Goal: Task Accomplishment & Management: Use online tool/utility

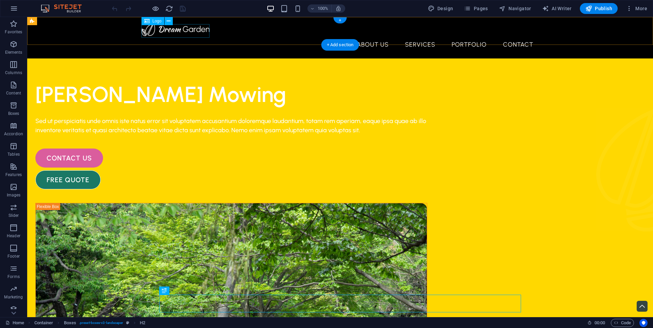
click at [195, 29] on div at bounding box center [340, 29] width 397 height 14
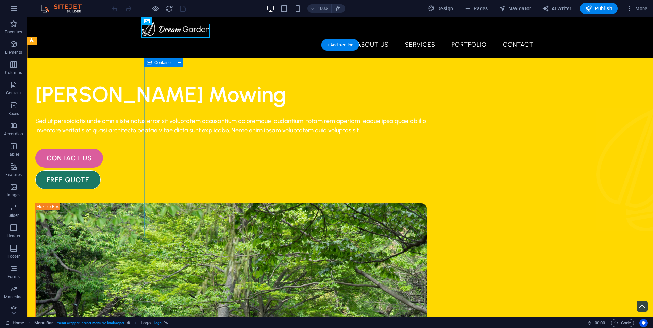
click at [329, 99] on div "[PERSON_NAME] Mowing Sed ut perspiciatis unde omnis iste natus error sit volupt…" at bounding box center [231, 134] width 392 height 109
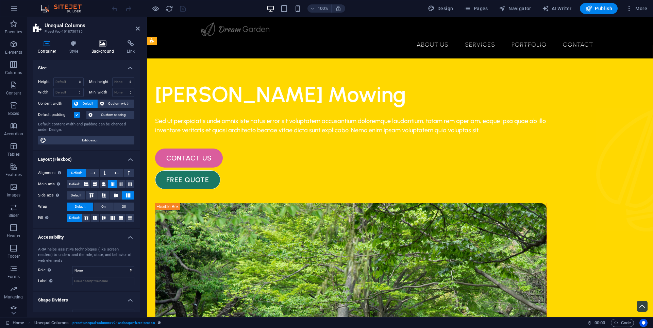
click at [105, 43] on icon at bounding box center [102, 43] width 33 height 7
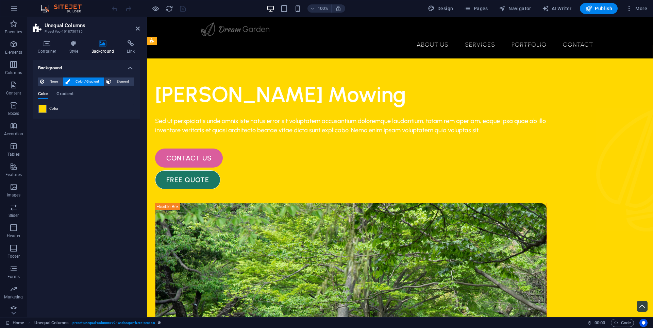
click at [50, 111] on span "Color" at bounding box center [54, 108] width 10 height 5
click at [42, 109] on span at bounding box center [42, 108] width 7 height 7
type input "#ffd800"
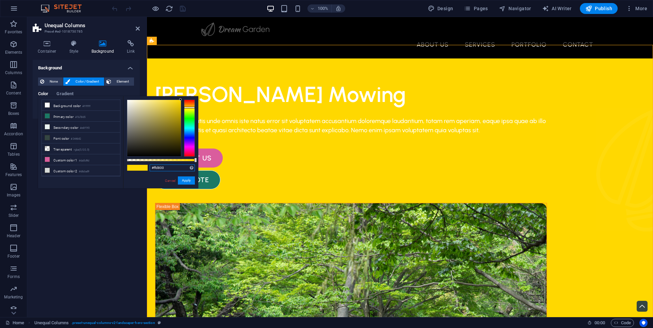
click at [172, 169] on input "#ffd800" at bounding box center [172, 168] width 45 height 7
click at [218, 40] on div "About Us Services Portfolio Contact Menu" at bounding box center [400, 38] width 506 height 42
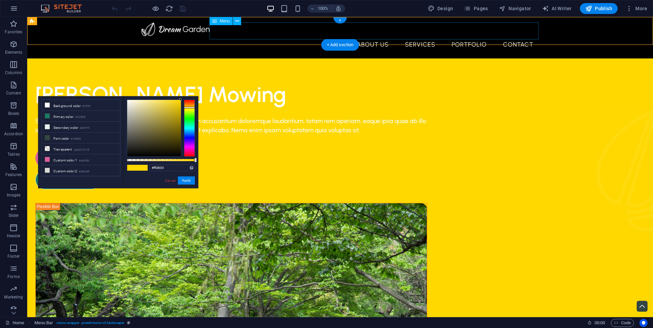
click at [240, 36] on nav "About Us Services Portfolio Contact" at bounding box center [340, 44] width 397 height 17
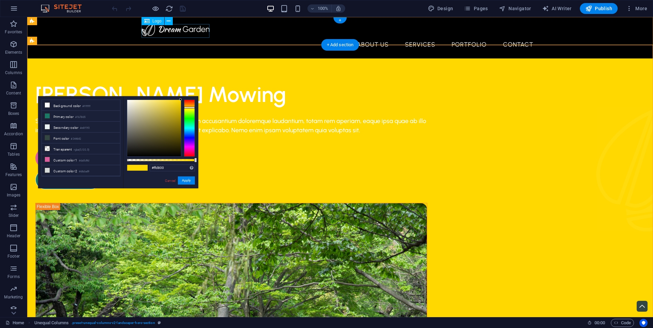
click at [184, 31] on div at bounding box center [340, 29] width 397 height 14
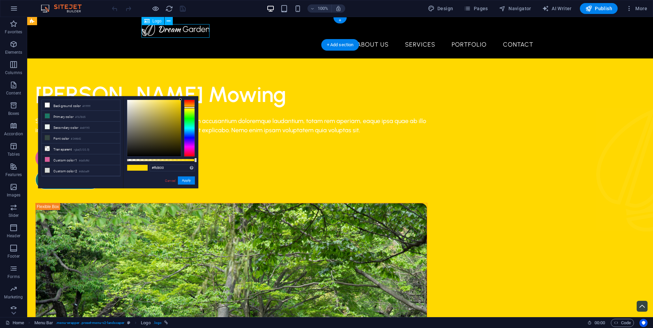
click at [184, 31] on div at bounding box center [340, 29] width 397 height 14
select select "px"
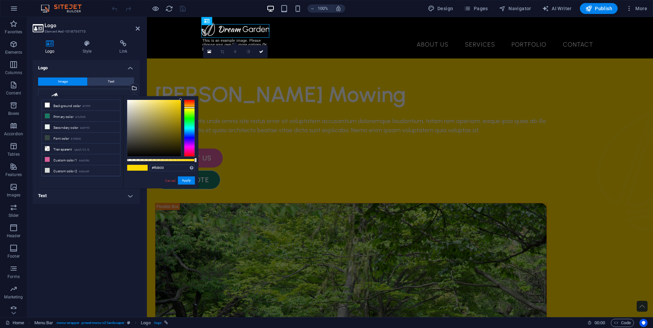
click at [88, 54] on div "Logo Style Link Logo Image Text Drag files here, click to choose files or selec…" at bounding box center [86, 176] width 107 height 272
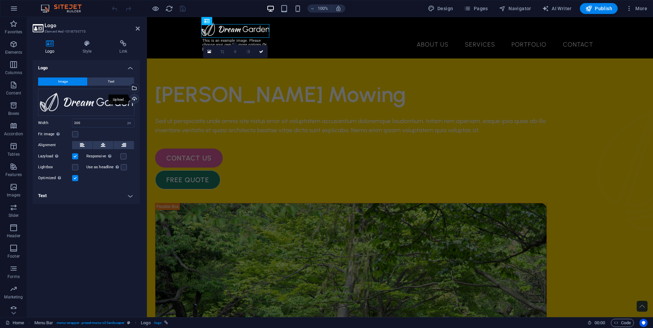
click at [136, 99] on div "Upload" at bounding box center [134, 100] width 10 height 10
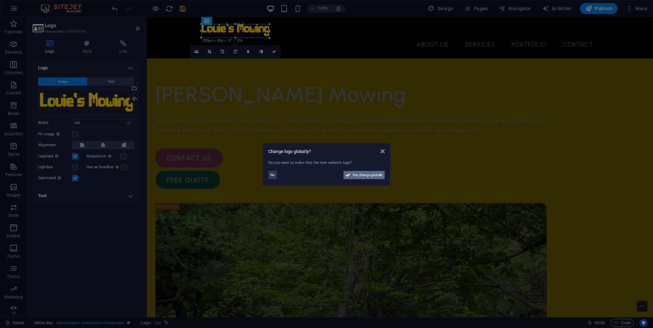
click at [365, 178] on span "Yes, change globally" at bounding box center [367, 175] width 30 height 8
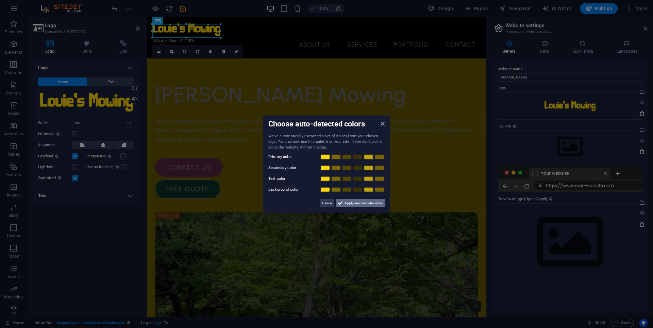
click at [362, 202] on span "Apply new website colors" at bounding box center [364, 203] width 38 height 8
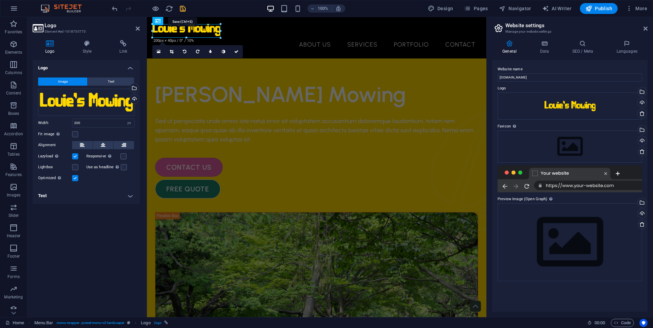
click at [179, 9] on icon "save" at bounding box center [183, 9] width 8 height 8
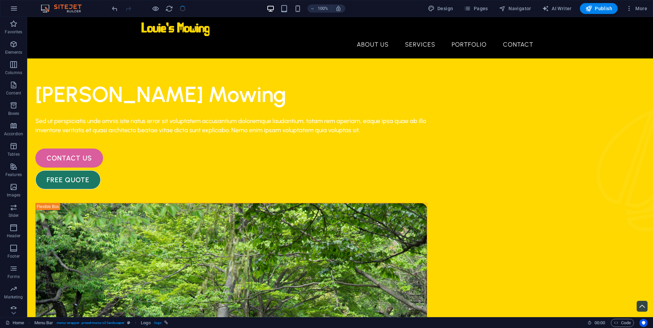
checkbox input "false"
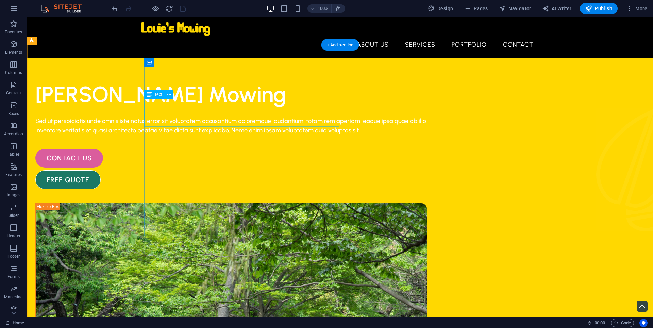
click at [268, 109] on div "[PERSON_NAME] Mowing" at bounding box center [231, 94] width 392 height 28
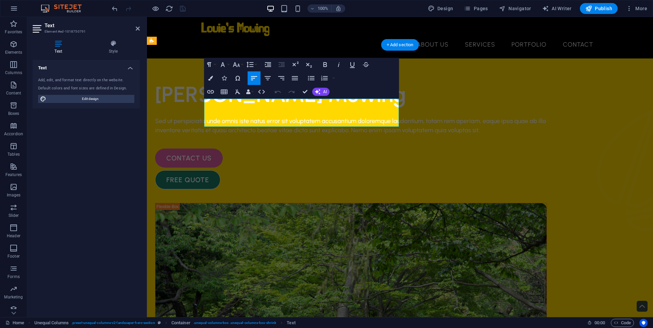
click at [268, 108] on span "[PERSON_NAME] Mowing" at bounding box center [280, 94] width 251 height 26
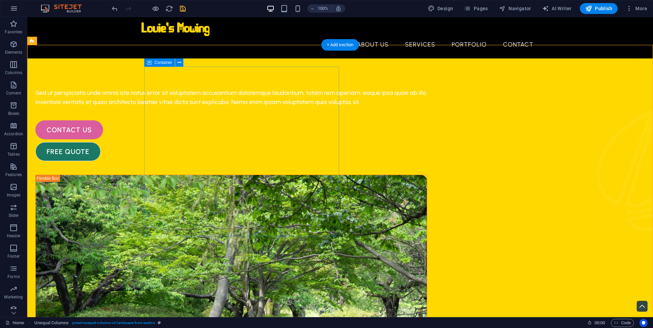
click at [196, 92] on div "Sed ut perspiciatis unde omnis iste natus error sit voluptatem accusantium dolo…" at bounding box center [231, 120] width 392 height 81
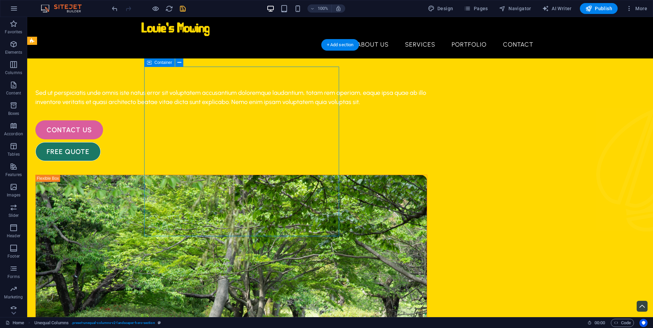
click at [196, 92] on div "Sed ut perspiciatis unde omnis iste natus error sit voluptatem accusantium dolo…" at bounding box center [231, 120] width 392 height 81
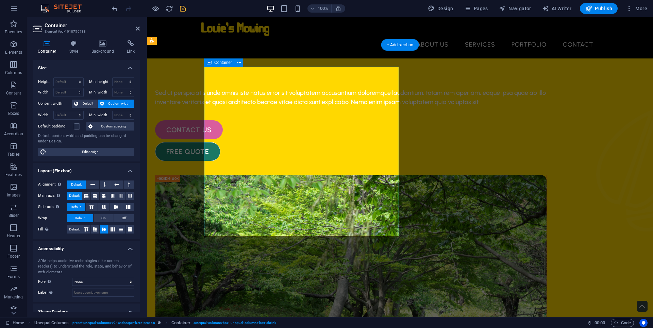
click at [290, 93] on div "Sed ut perspiciatis unde omnis iste natus error sit voluptatem accusantium dolo…" at bounding box center [351, 120] width 392 height 81
click at [227, 101] on div "Sed ut perspiciatis unde omnis iste natus error sit voluptatem accusantium dolo…" at bounding box center [351, 120] width 392 height 81
click at [18, 104] on icon "button" at bounding box center [14, 105] width 8 height 8
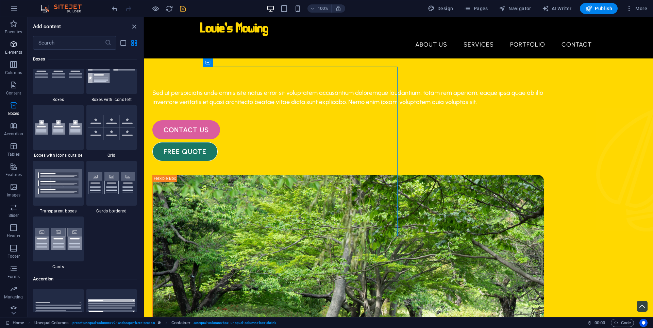
click at [15, 51] on p "Elements" at bounding box center [13, 52] width 17 height 5
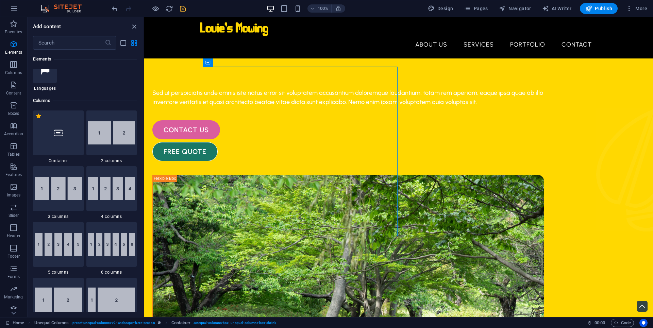
scroll to position [297, 0]
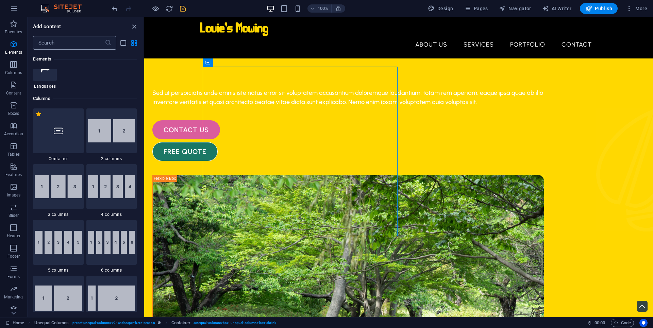
click at [64, 42] on input "text" at bounding box center [69, 43] width 72 height 14
type input "y"
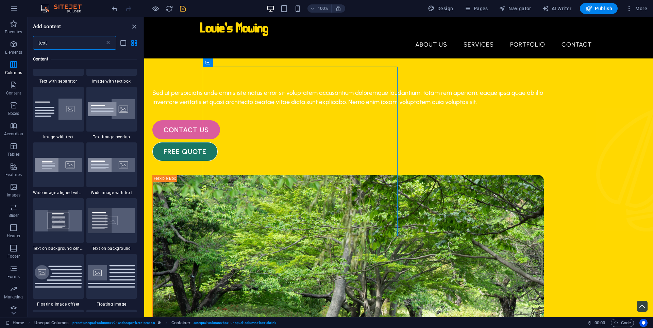
scroll to position [0, 0]
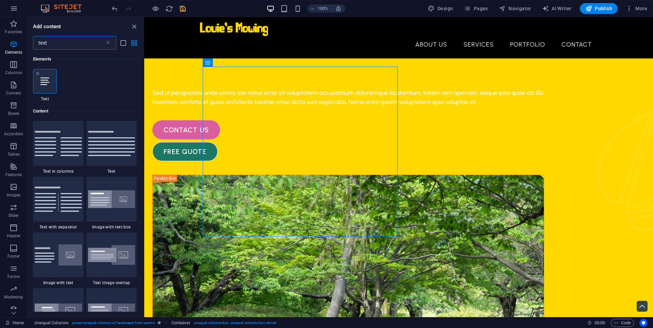
type input "text"
click at [48, 83] on icon at bounding box center [44, 81] width 9 height 9
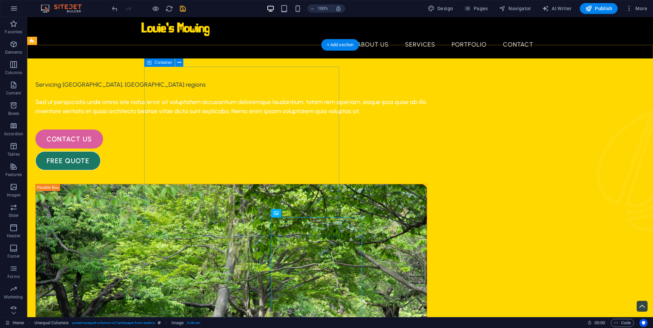
click at [276, 82] on div "Servicing Goulburn, [GEOGRAPHIC_DATA] regions Sed ut perspiciatis unde omnis is…" at bounding box center [231, 125] width 392 height 90
click at [244, 89] on div "Servicing [GEOGRAPHIC_DATA], [GEOGRAPHIC_DATA] regions" at bounding box center [231, 84] width 392 height 9
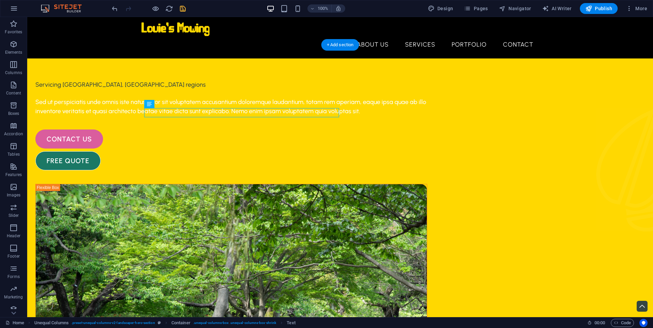
drag, startPoint x: 238, startPoint y: 112, endPoint x: 232, endPoint y: 114, distance: 6.5
click at [232, 89] on div "Servicing [GEOGRAPHIC_DATA], [GEOGRAPHIC_DATA] regions" at bounding box center [231, 84] width 392 height 9
click at [172, 106] on button at bounding box center [169, 104] width 8 height 8
click at [179, 64] on icon at bounding box center [180, 62] width 4 height 7
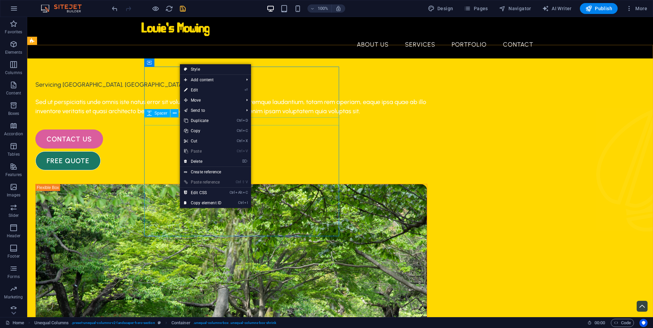
click at [149, 117] on div "Spacer" at bounding box center [163, 113] width 39 height 9
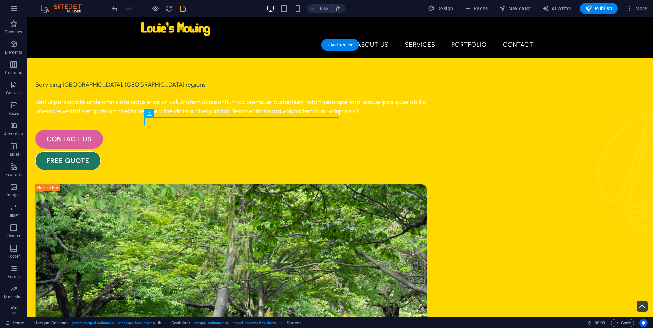
drag, startPoint x: 178, startPoint y: 130, endPoint x: 153, endPoint y: 122, distance: 25.6
click at [148, 112] on icon at bounding box center [149, 113] width 5 height 8
click at [158, 117] on div "Spacer" at bounding box center [157, 113] width 26 height 8
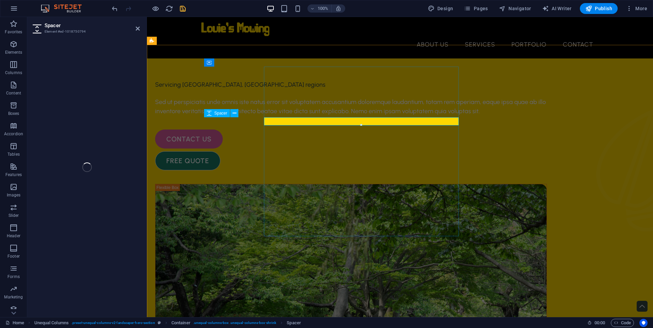
select select "px"
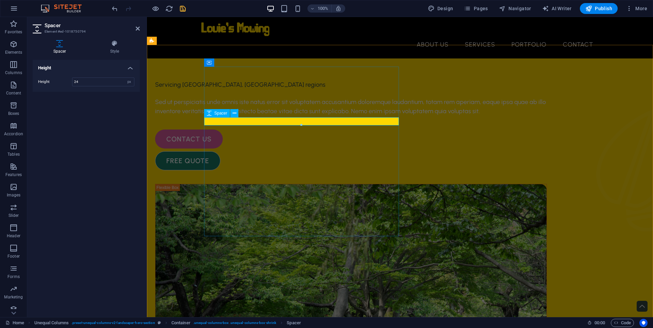
click at [242, 115] on div "Spacer" at bounding box center [223, 113] width 39 height 9
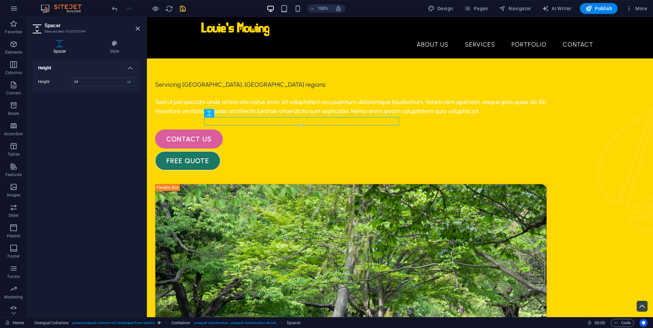
drag, startPoint x: 366, startPoint y: 130, endPoint x: 212, endPoint y: 119, distance: 154.5
click at [236, 126] on div at bounding box center [301, 125] width 194 height 2
click at [232, 116] on div "Sed ut perspiciatis unde omnis iste natus error sit voluptatem accusantium dolo…" at bounding box center [351, 107] width 392 height 18
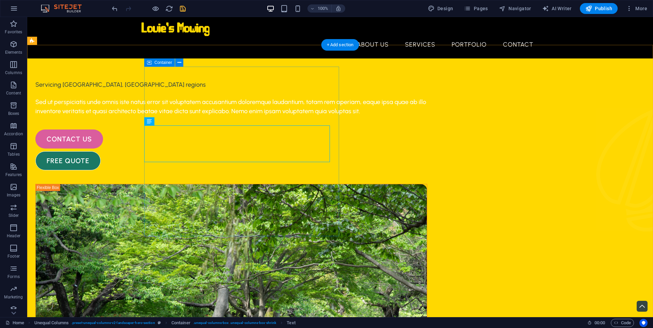
click at [246, 80] on div "Servicing Goulburn, [GEOGRAPHIC_DATA] regions Sed ut perspiciatis unde omnis is…" at bounding box center [231, 125] width 392 height 90
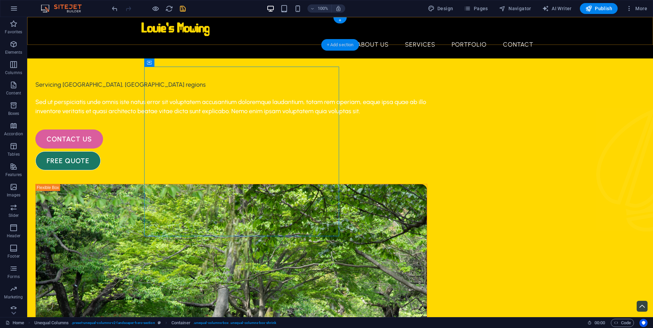
click at [336, 47] on div "+ Add section" at bounding box center [341, 45] width 38 height 12
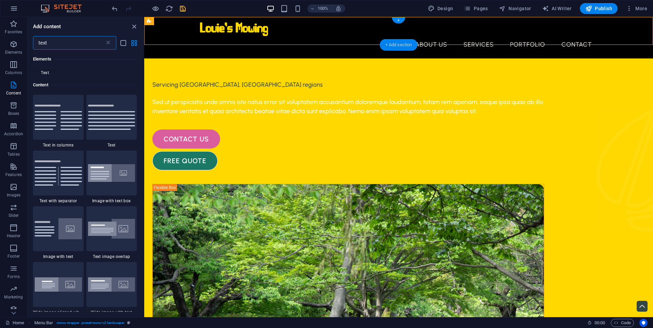
scroll to position [52, 0]
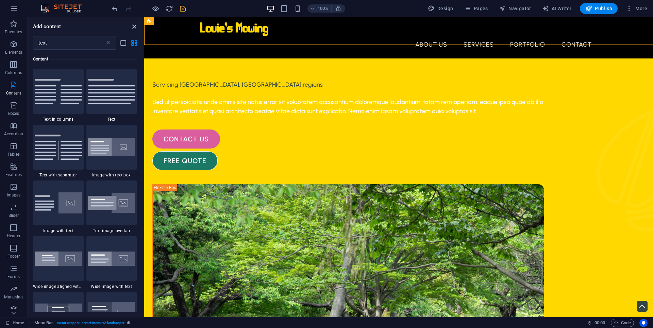
click at [134, 30] on icon "close panel" at bounding box center [134, 27] width 8 height 8
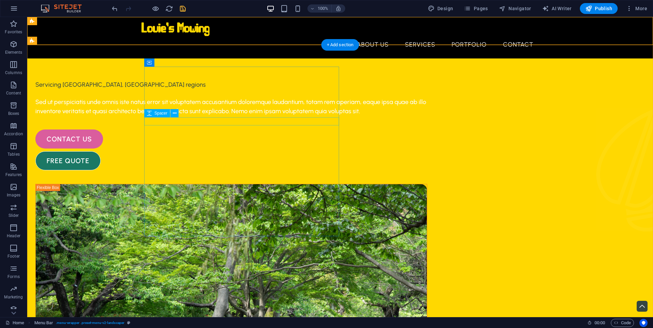
click at [235, 98] on div at bounding box center [231, 93] width 392 height 8
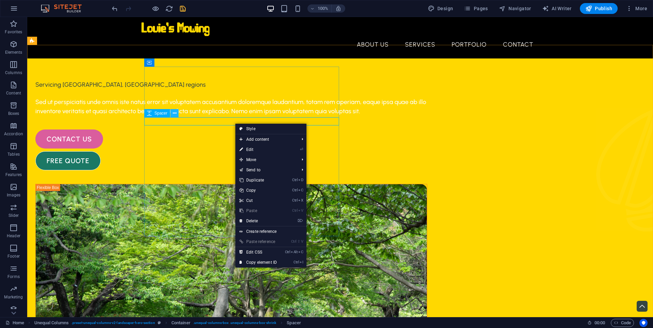
click at [173, 116] on icon at bounding box center [175, 113] width 4 height 7
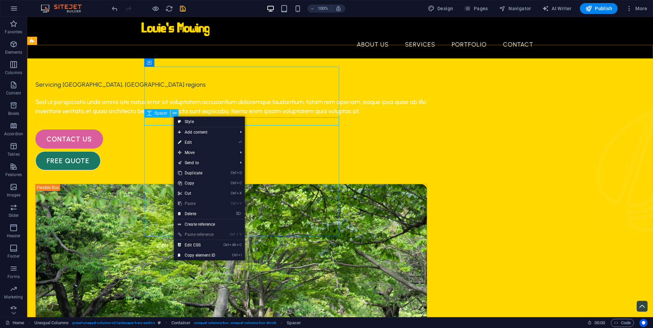
click at [173, 117] on icon at bounding box center [175, 113] width 4 height 7
click at [189, 147] on link "⏎ Edit" at bounding box center [197, 143] width 46 height 10
select select "px"
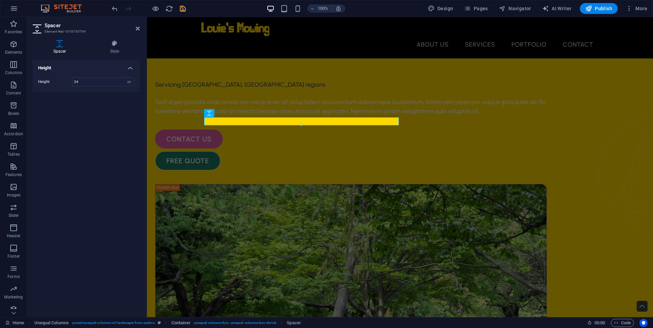
click at [130, 70] on h4 "Height" at bounding box center [86, 66] width 107 height 12
click at [130, 70] on h4 "Height" at bounding box center [86, 68] width 107 height 16
click at [80, 82] on input "24" at bounding box center [103, 82] width 62 height 8
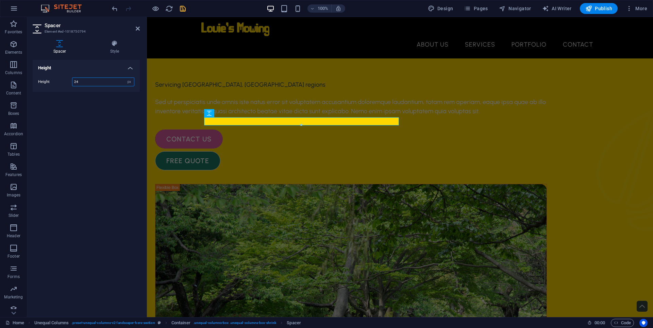
click at [80, 82] on input "24" at bounding box center [103, 82] width 62 height 8
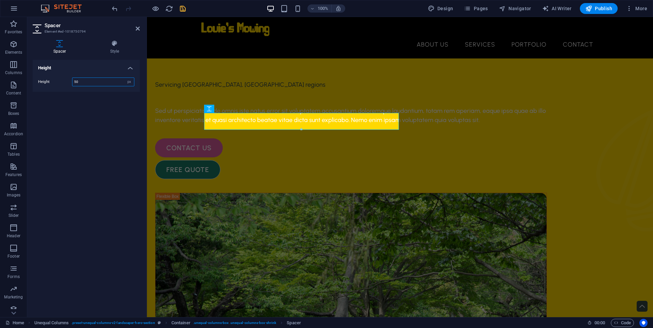
click at [79, 82] on input "50" at bounding box center [103, 82] width 62 height 8
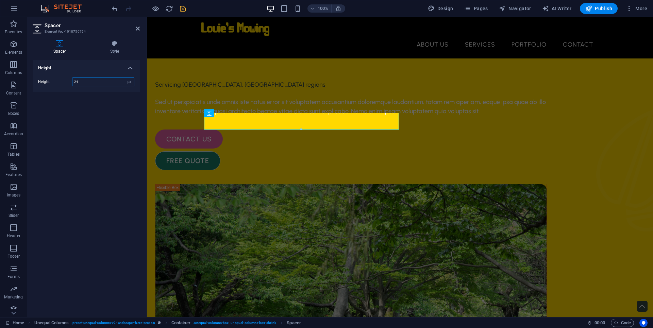
type input "24"
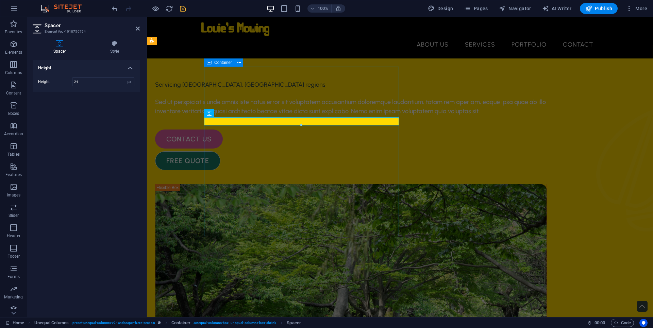
click at [235, 99] on div "Servicing Goulburn, [GEOGRAPHIC_DATA] regions Sed ut perspiciatis unde omnis is…" at bounding box center [351, 125] width 392 height 90
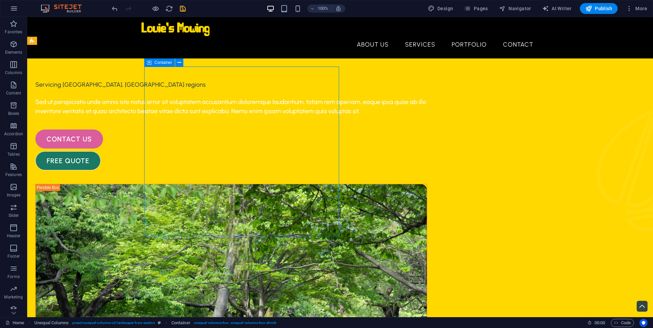
click at [170, 85] on div "Servicing Goulburn, [GEOGRAPHIC_DATA] regions Sed ut perspiciatis unde omnis is…" at bounding box center [231, 125] width 392 height 90
click at [181, 63] on button at bounding box center [179, 63] width 8 height 8
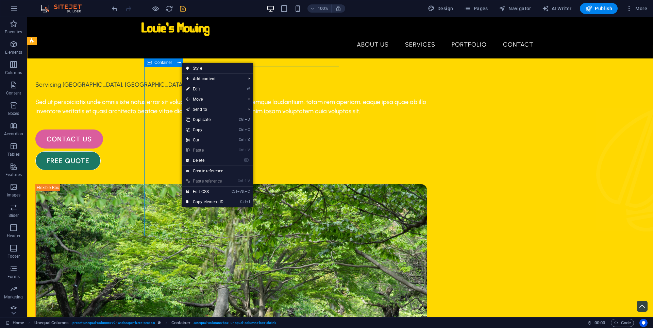
click at [162, 66] on div "Container" at bounding box center [159, 63] width 31 height 8
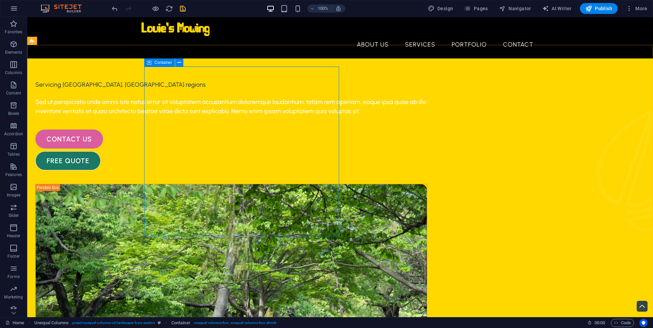
click at [162, 66] on div "Container" at bounding box center [159, 63] width 31 height 8
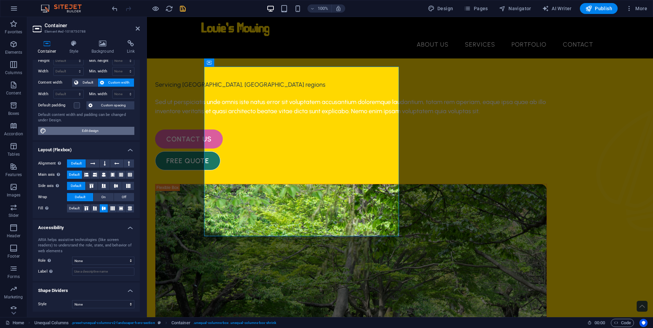
scroll to position [23, 0]
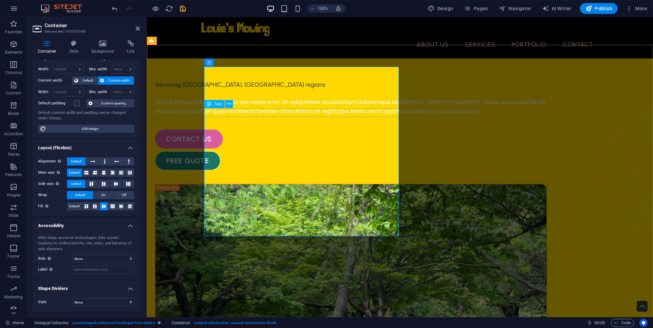
click at [255, 89] on div "Servicing [GEOGRAPHIC_DATA], [GEOGRAPHIC_DATA] regions" at bounding box center [351, 84] width 392 height 9
click at [253, 89] on div "Servicing [GEOGRAPHIC_DATA], [GEOGRAPHIC_DATA] regions" at bounding box center [351, 84] width 392 height 9
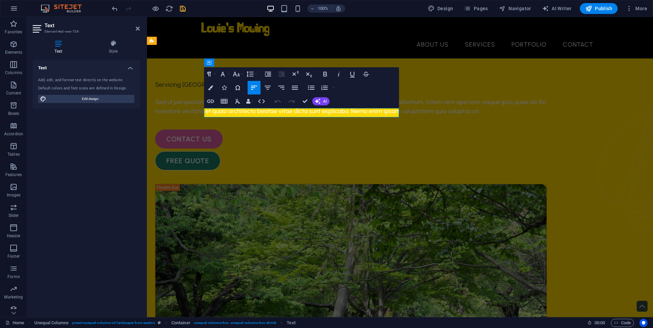
click at [253, 89] on p "Servicing [GEOGRAPHIC_DATA], [GEOGRAPHIC_DATA] regions" at bounding box center [351, 84] width 392 height 9
click at [312, 89] on p "Servicing [GEOGRAPHIC_DATA], [GEOGRAPHIC_DATA] regions" at bounding box center [351, 84] width 392 height 9
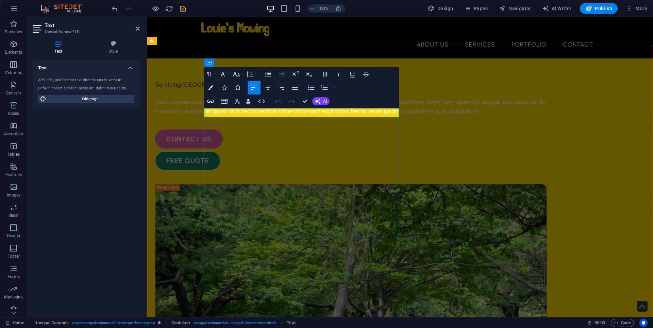
click at [338, 89] on p "Servicing [GEOGRAPHIC_DATA], [GEOGRAPHIC_DATA] regions" at bounding box center [351, 84] width 392 height 9
click at [271, 89] on p "Servicing [GEOGRAPHIC_DATA] area and [GEOGRAPHIC_DATA]" at bounding box center [351, 84] width 392 height 9
click at [325, 89] on p "Servicing Goulburn and [GEOGRAPHIC_DATA]" at bounding box center [351, 84] width 392 height 9
click at [293, 116] on div "Sed ut perspiciatis unde omnis iste natus error sit voluptatem accusantium dolo…" at bounding box center [351, 107] width 392 height 18
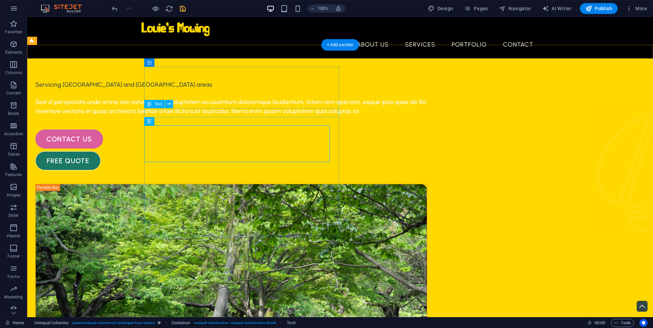
click at [260, 89] on div "Servicing [GEOGRAPHIC_DATA] and [GEOGRAPHIC_DATA] areas" at bounding box center [231, 84] width 392 height 9
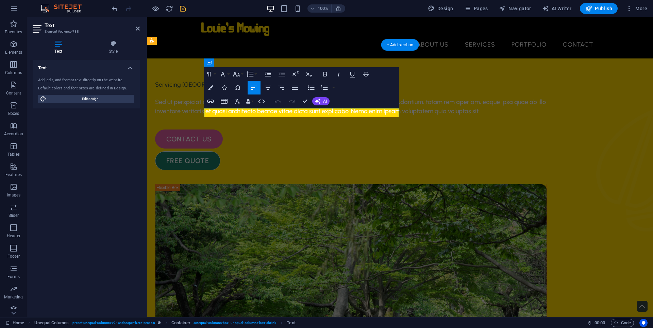
click at [260, 89] on p "Servicing [GEOGRAPHIC_DATA] and [GEOGRAPHIC_DATA] areas" at bounding box center [351, 84] width 392 height 9
click at [251, 75] on icon "button" at bounding box center [250, 74] width 7 height 6
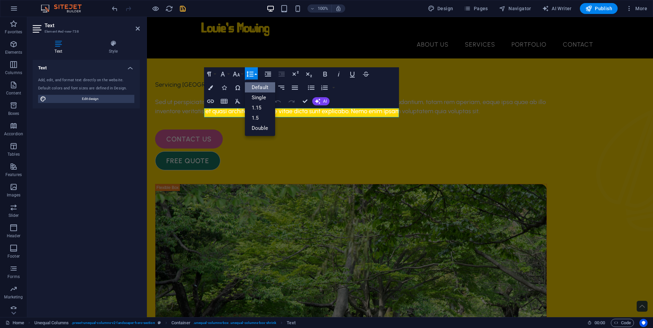
scroll to position [0, 0]
click at [320, 70] on button "Bold" at bounding box center [325, 74] width 13 height 14
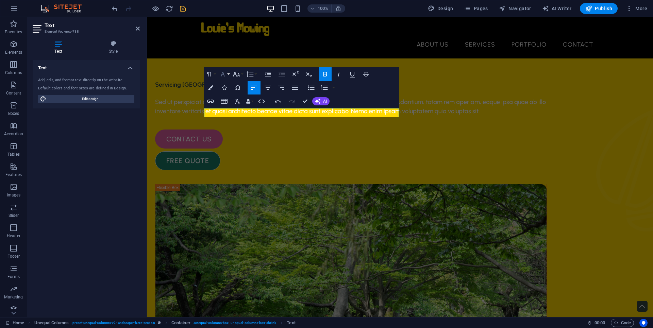
click at [227, 78] on icon "button" at bounding box center [223, 74] width 8 height 8
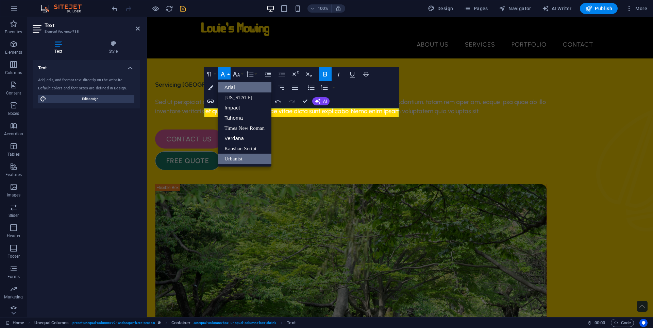
click at [229, 85] on link "Arial" at bounding box center [245, 87] width 54 height 10
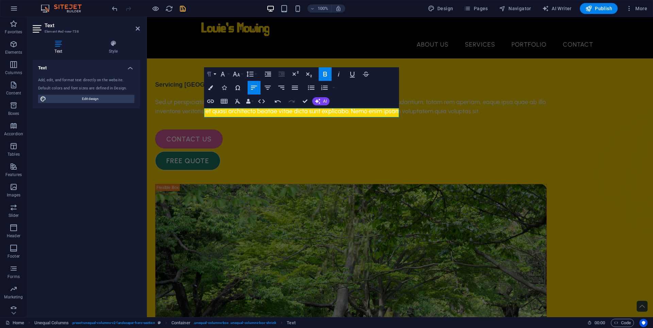
click at [211, 78] on button "Paragraph Format" at bounding box center [210, 74] width 13 height 14
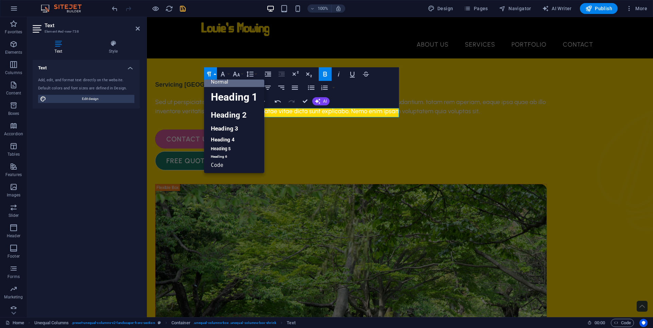
scroll to position [5, 0]
click at [222, 99] on link "Heading 1" at bounding box center [234, 97] width 60 height 20
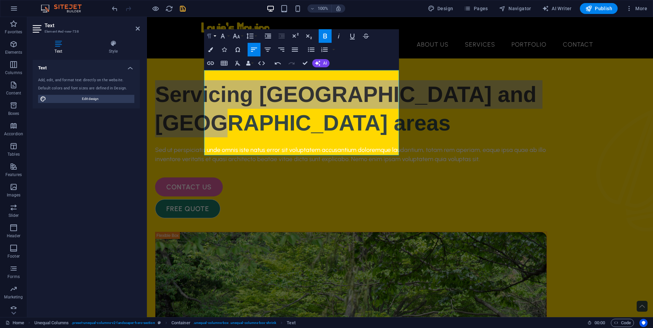
click at [211, 39] on icon "button" at bounding box center [209, 36] width 8 height 8
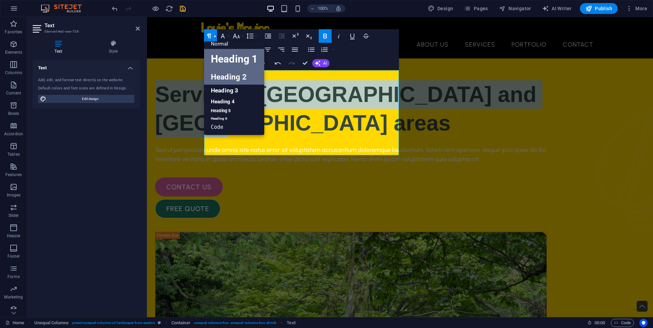
click at [220, 79] on link "Heading 2" at bounding box center [234, 76] width 60 height 15
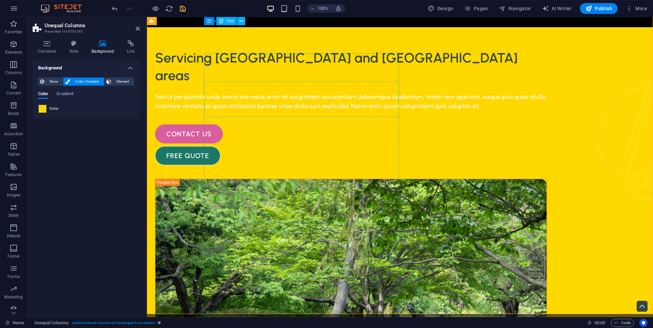
scroll to position [0, 0]
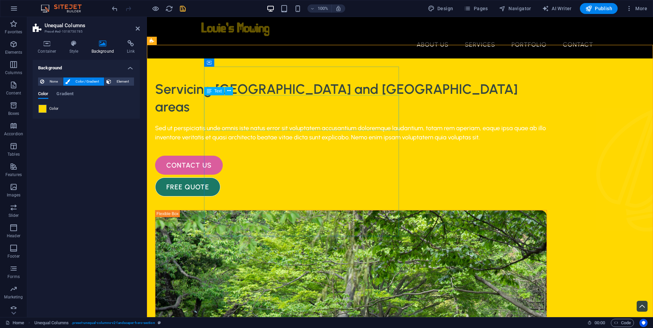
click at [275, 113] on div "Servicing [GEOGRAPHIC_DATA] and [GEOGRAPHIC_DATA] areas" at bounding box center [351, 97] width 392 height 35
click at [211, 91] on icon at bounding box center [209, 91] width 5 height 8
click at [230, 90] on icon at bounding box center [229, 90] width 4 height 7
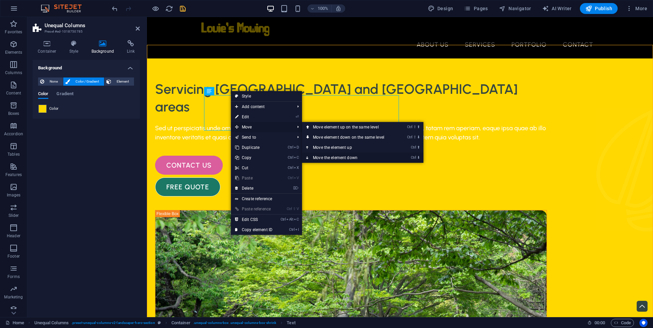
click at [329, 154] on link "Ctrl ⬇ Move the element down" at bounding box center [350, 158] width 96 height 10
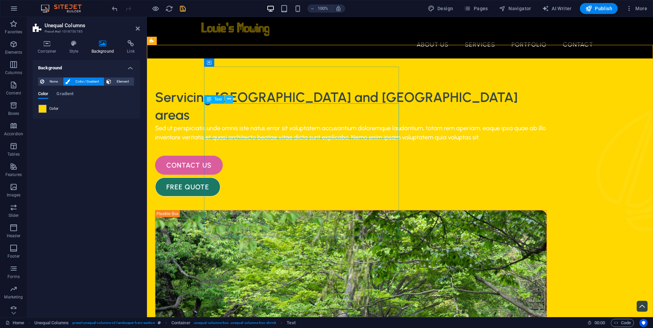
click at [231, 100] on button at bounding box center [229, 99] width 8 height 8
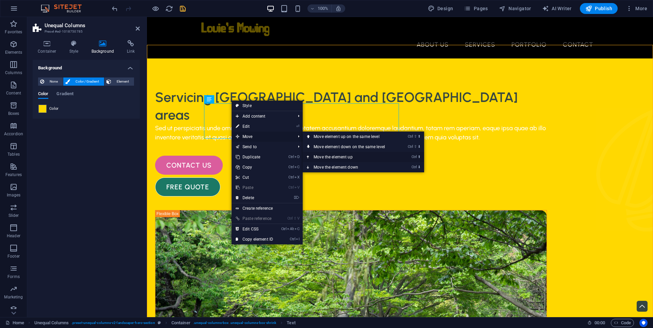
click at [326, 158] on link "Ctrl ⬆ Move the element up" at bounding box center [351, 157] width 96 height 10
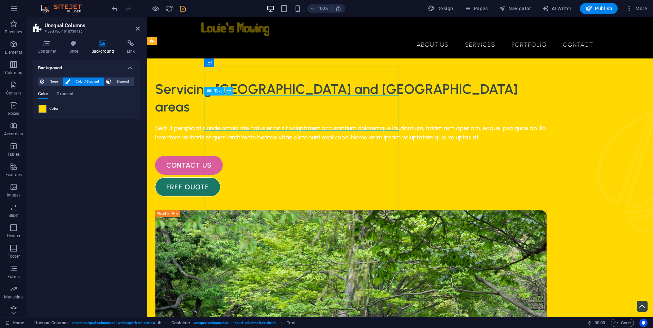
click at [228, 92] on icon at bounding box center [229, 90] width 4 height 7
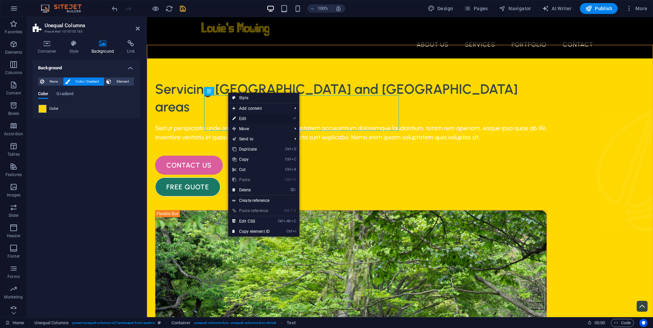
click at [290, 118] on li "⏎ Edit" at bounding box center [263, 119] width 71 height 10
click at [241, 117] on link "⏎ Edit" at bounding box center [251, 119] width 46 height 10
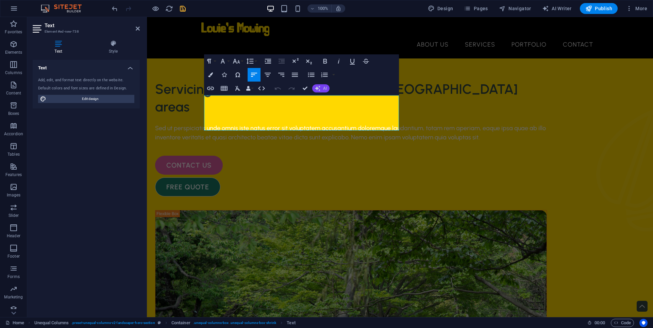
click at [320, 89] on icon "button" at bounding box center [317, 88] width 5 height 5
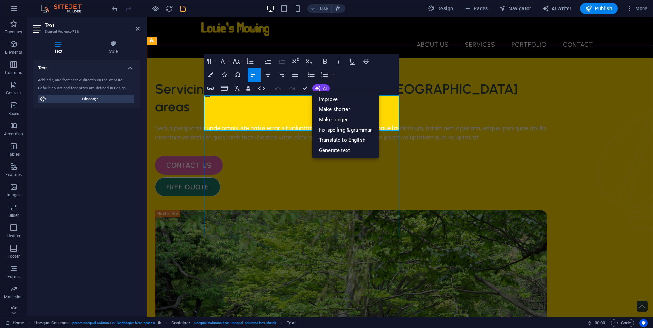
click at [291, 116] on h2 "Servicing [GEOGRAPHIC_DATA] and [GEOGRAPHIC_DATA] areas" at bounding box center [351, 97] width 392 height 35
click at [339, 99] on link "Improve" at bounding box center [345, 99] width 66 height 10
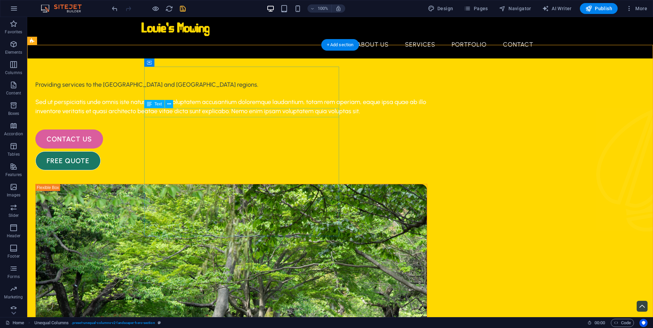
click at [261, 89] on div "Providing services to the [GEOGRAPHIC_DATA] and [GEOGRAPHIC_DATA] regions." at bounding box center [231, 84] width 392 height 9
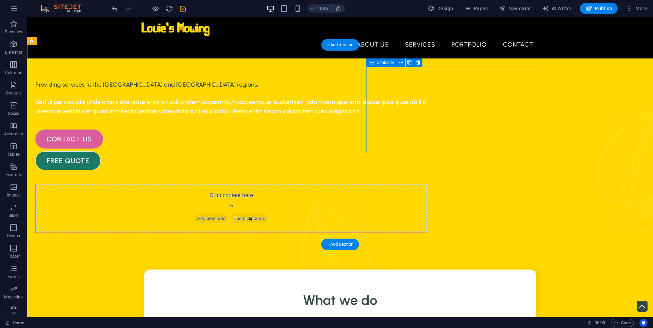
click at [396, 184] on div "Drop content here or Add elements Paste clipboard" at bounding box center [231, 208] width 391 height 48
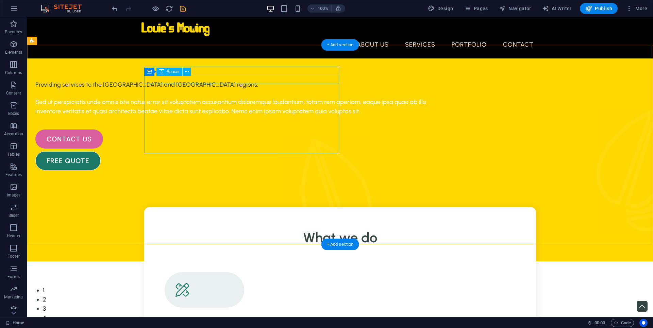
click at [260, 89] on div at bounding box center [231, 93] width 392 height 8
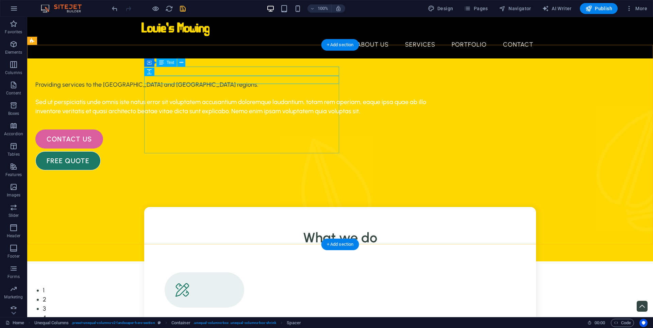
click at [267, 80] on div "Providing services to the [GEOGRAPHIC_DATA] and [GEOGRAPHIC_DATA] regions." at bounding box center [231, 84] width 392 height 9
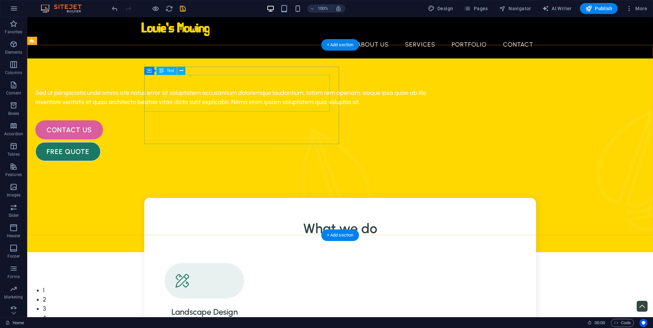
click at [259, 88] on div "Sed ut perspiciatis unde omnis iste natus error sit voluptatem accusantium dolo…" at bounding box center [231, 97] width 392 height 18
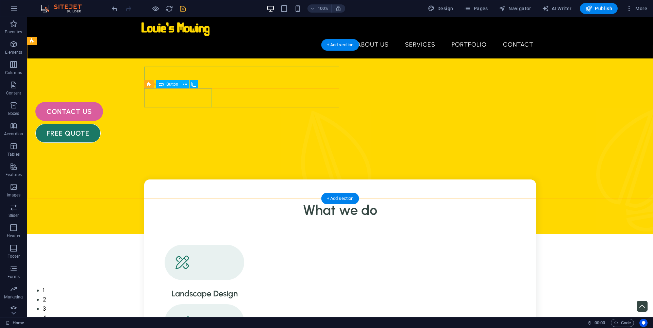
click at [192, 102] on div "contact us" at bounding box center [231, 111] width 392 height 19
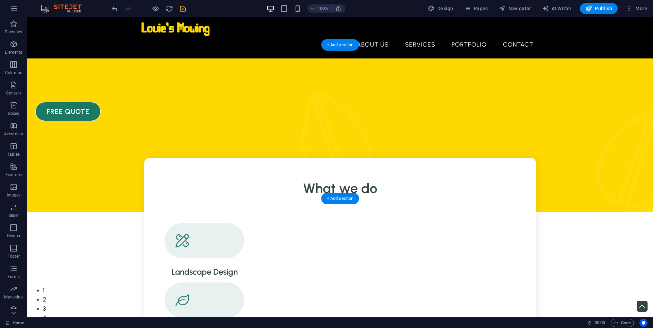
click at [192, 102] on div "free quote" at bounding box center [231, 111] width 392 height 19
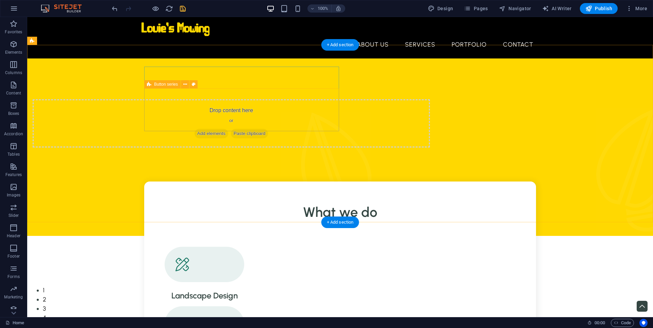
click at [258, 110] on div "Drop content here or Add elements Paste clipboard" at bounding box center [231, 123] width 397 height 48
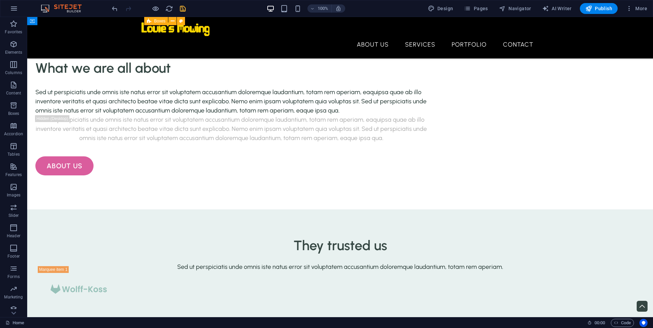
scroll to position [870, 0]
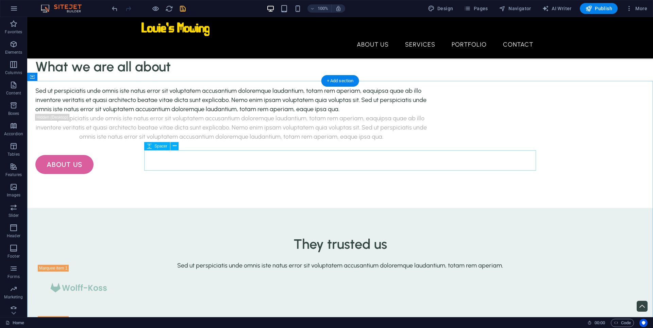
click at [40, 79] on span "Container" at bounding box center [46, 77] width 18 height 4
click at [62, 75] on icon at bounding box center [63, 76] width 4 height 7
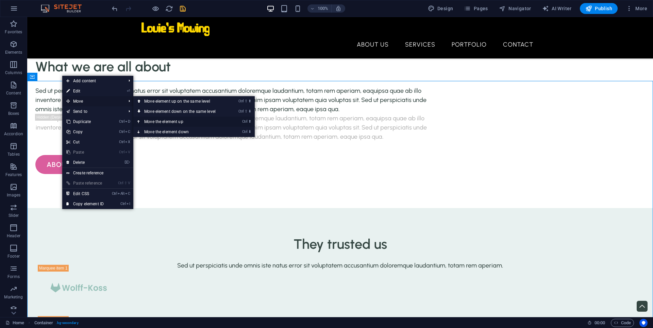
click at [159, 123] on link "Ctrl ⬆ Move the element up" at bounding box center [181, 122] width 96 height 10
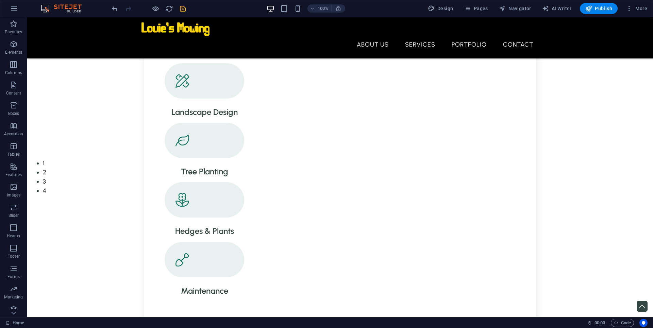
scroll to position [0, 0]
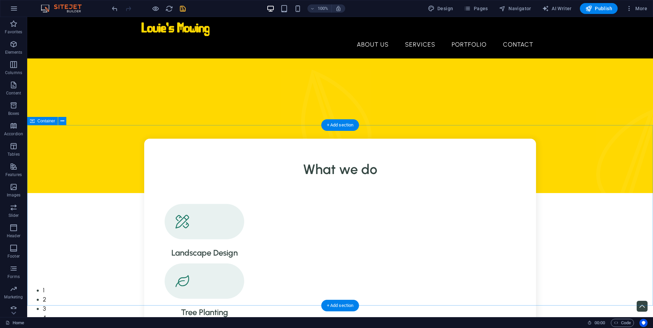
click at [123, 139] on div "What we do Landscape Design Tree Planting Hedges & Plants Maintenance" at bounding box center [340, 319] width 626 height 360
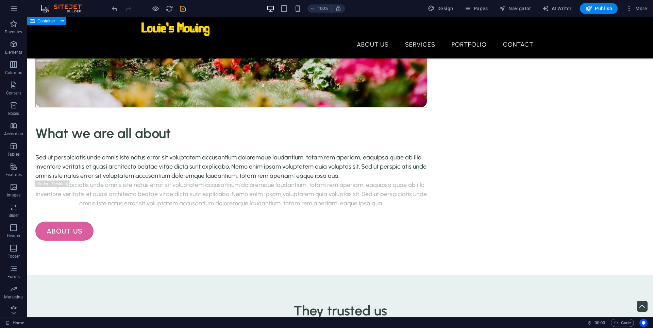
scroll to position [804, 0]
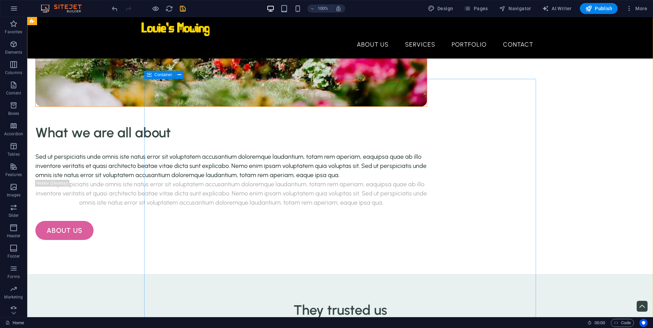
click at [182, 75] on button at bounding box center [179, 75] width 8 height 8
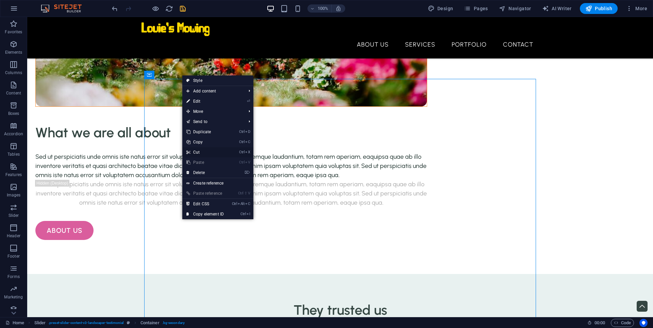
click at [203, 152] on link "Ctrl X Cut" at bounding box center [205, 152] width 46 height 10
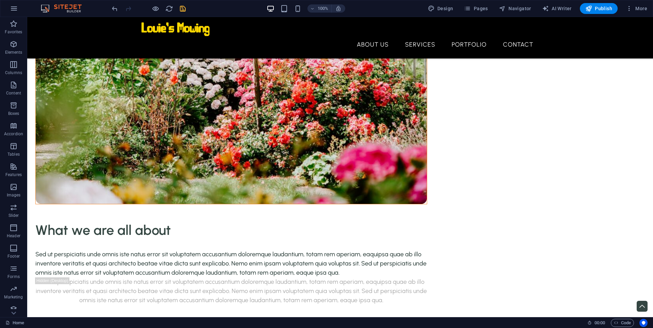
scroll to position [0, 0]
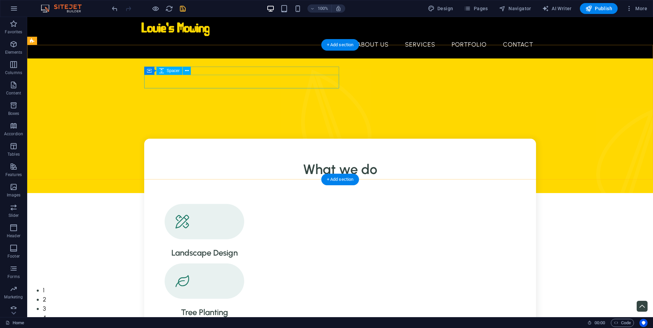
click at [156, 88] on div at bounding box center [231, 95] width 392 height 14
click at [212, 80] on div at bounding box center [231, 84] width 392 height 8
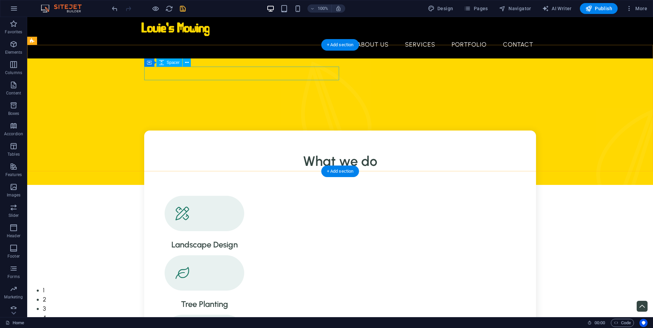
click at [212, 80] on div at bounding box center [231, 87] width 392 height 14
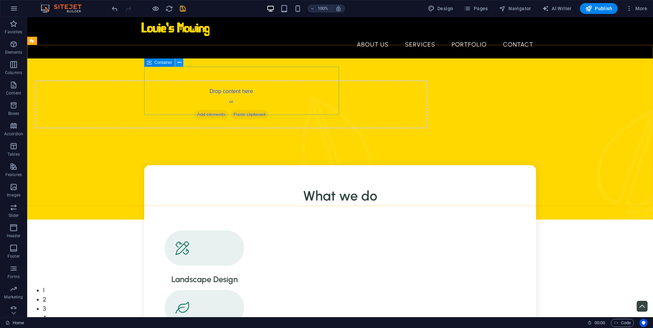
click at [178, 61] on icon at bounding box center [180, 62] width 4 height 7
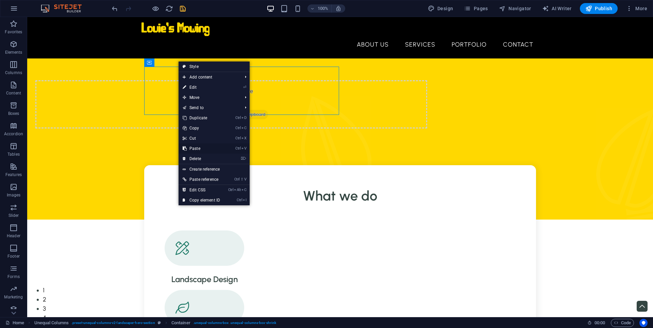
click at [194, 152] on link "Ctrl V Paste" at bounding box center [202, 149] width 46 height 10
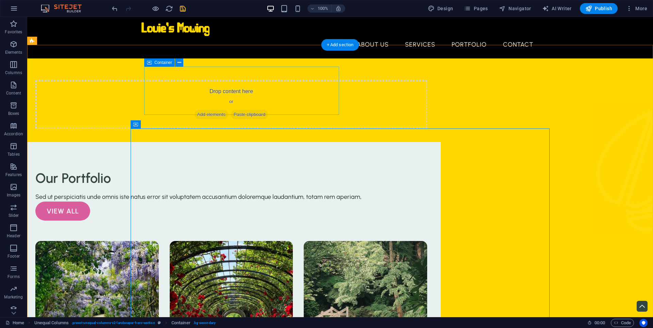
click at [307, 107] on div "Drop content here or Add elements Paste clipboard" at bounding box center [231, 104] width 392 height 48
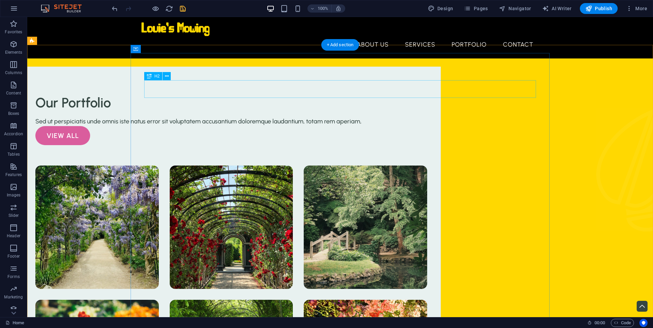
click at [205, 94] on div "Our Portfolio" at bounding box center [231, 103] width 392 height 18
click at [85, 88] on div "Our Portfolio Sed ut perspiciatis unde omnis iste natus error sit voluptatem ac…" at bounding box center [231, 259] width 408 height 384
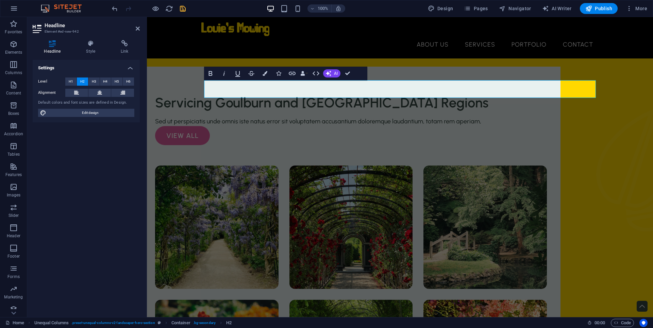
click at [186, 12] on icon "save" at bounding box center [183, 9] width 8 height 8
checkbox input "false"
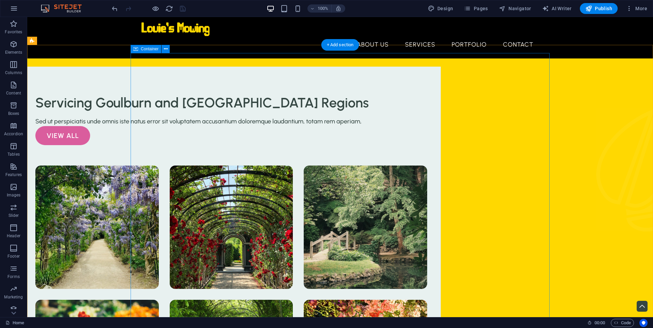
click at [236, 76] on div "Servicing [PERSON_NAME] and [GEOGRAPHIC_DATA] Regions Sed ut perspiciatis unde …" at bounding box center [231, 259] width 419 height 384
click at [192, 94] on div "Servicing Goulburn and [GEOGRAPHIC_DATA] Regions" at bounding box center [231, 103] width 392 height 18
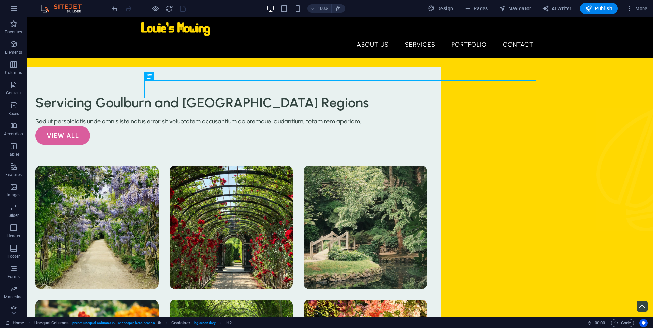
click at [145, 77] on div "H2" at bounding box center [149, 76] width 10 height 8
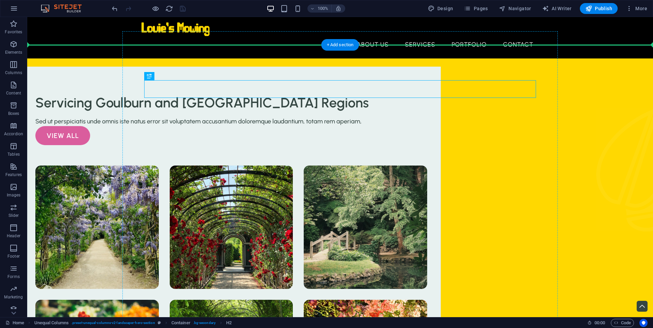
drag, startPoint x: 161, startPoint y: 87, endPoint x: 163, endPoint y: 78, distance: 10.1
click at [163, 78] on div "Servicing [PERSON_NAME] and [GEOGRAPHIC_DATA] Regions Sed ut perspiciatis unde …" at bounding box center [231, 259] width 419 height 384
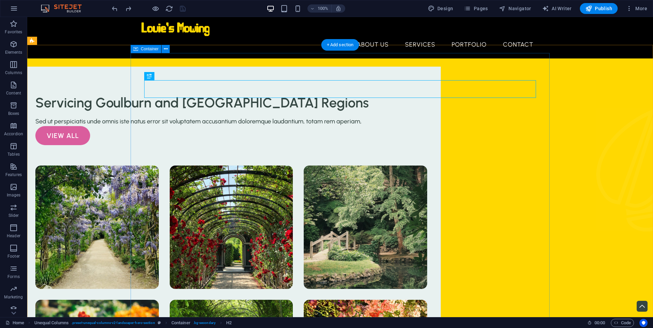
click at [241, 69] on div "Servicing [PERSON_NAME] and [GEOGRAPHIC_DATA] Regions Sed ut perspiciatis unde …" at bounding box center [231, 259] width 419 height 384
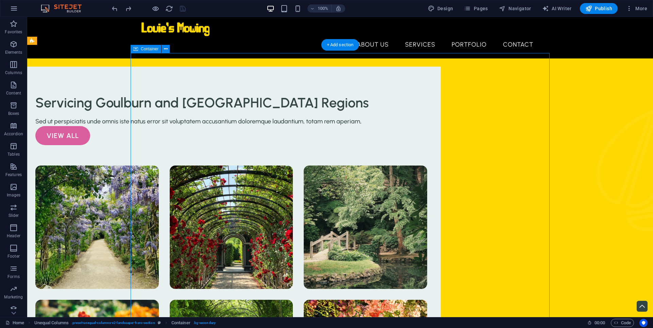
click at [241, 69] on div "Servicing [PERSON_NAME] and [GEOGRAPHIC_DATA] Regions Sed ut perspiciatis unde …" at bounding box center [231, 259] width 419 height 384
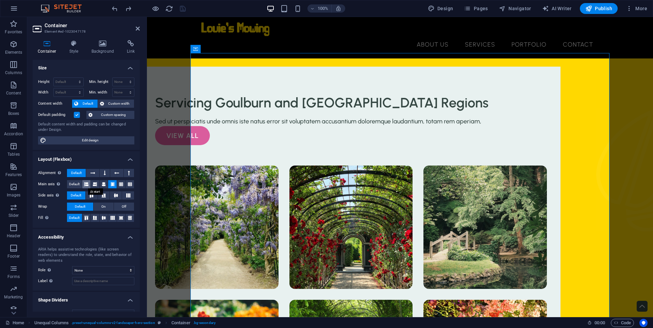
click at [87, 186] on icon at bounding box center [86, 184] width 4 height 8
click at [96, 186] on icon at bounding box center [95, 184] width 4 height 8
click at [103, 186] on icon at bounding box center [104, 184] width 4 height 8
click at [116, 185] on button at bounding box center [112, 184] width 9 height 8
click at [119, 184] on button at bounding box center [121, 184] width 9 height 8
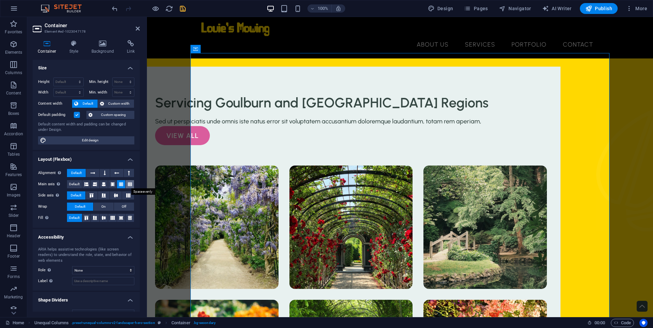
click at [128, 186] on icon at bounding box center [130, 184] width 4 height 8
click at [111, 187] on icon at bounding box center [113, 184] width 4 height 8
click at [94, 196] on icon at bounding box center [91, 196] width 8 height 4
click at [98, 196] on button at bounding box center [92, 196] width 12 height 8
click at [101, 196] on icon at bounding box center [104, 196] width 8 height 4
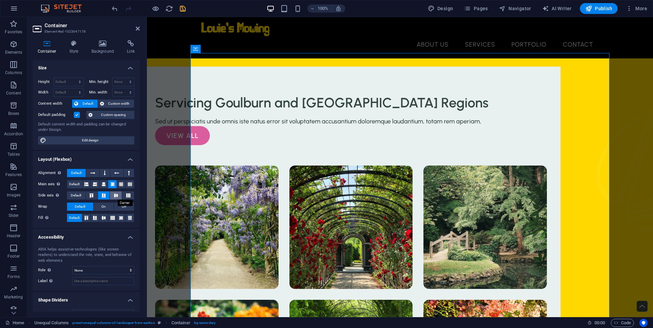
click at [117, 194] on icon at bounding box center [116, 196] width 8 height 4
click at [133, 196] on button at bounding box center [128, 196] width 12 height 8
click at [77, 196] on span "Default" at bounding box center [76, 196] width 11 height 8
click at [104, 207] on span "On" at bounding box center [103, 207] width 4 height 8
click at [119, 207] on button "Off" at bounding box center [124, 207] width 20 height 8
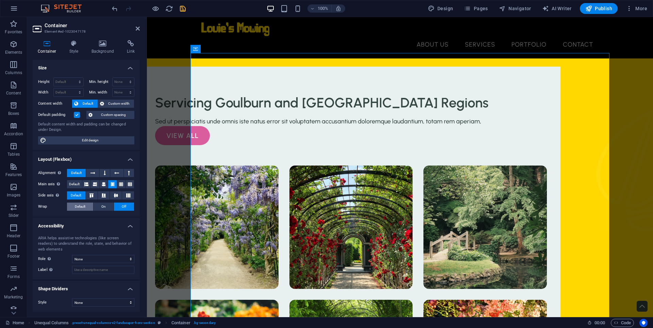
click at [78, 209] on span "Default" at bounding box center [80, 207] width 11 height 8
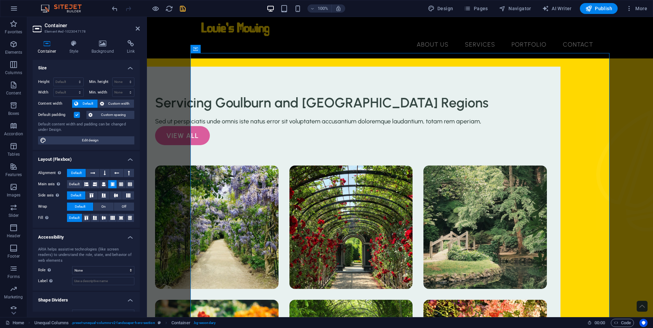
click at [78, 115] on label at bounding box center [77, 115] width 6 height 6
click at [0, 0] on input "Default padding" at bounding box center [0, 0] width 0 height 0
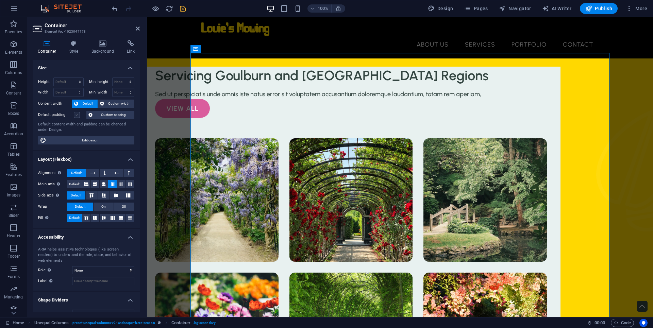
click at [78, 115] on label at bounding box center [77, 115] width 6 height 6
click at [0, 0] on input "Default padding" at bounding box center [0, 0] width 0 height 0
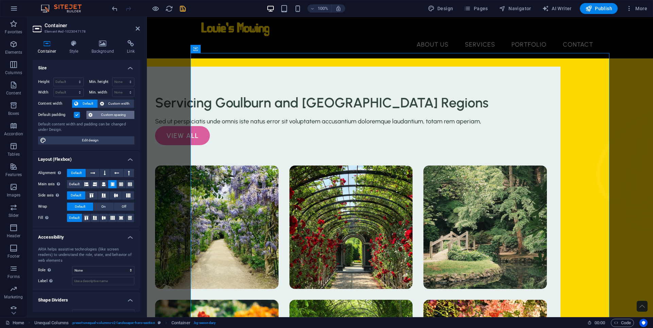
click at [113, 113] on span "Custom spacing" at bounding box center [114, 115] width 38 height 8
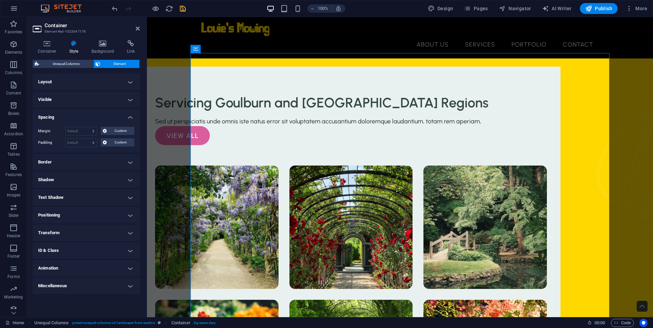
click at [131, 84] on h4 "Layout" at bounding box center [86, 82] width 107 height 16
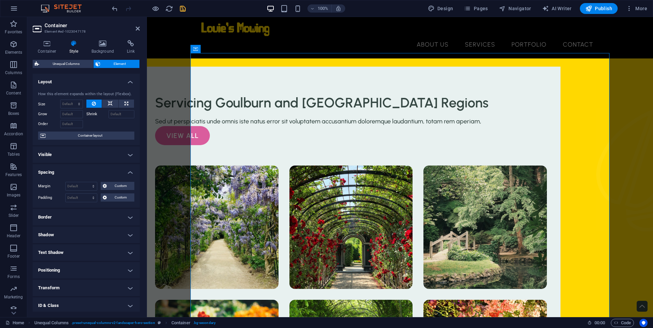
click at [131, 84] on h4 "Layout" at bounding box center [86, 80] width 107 height 12
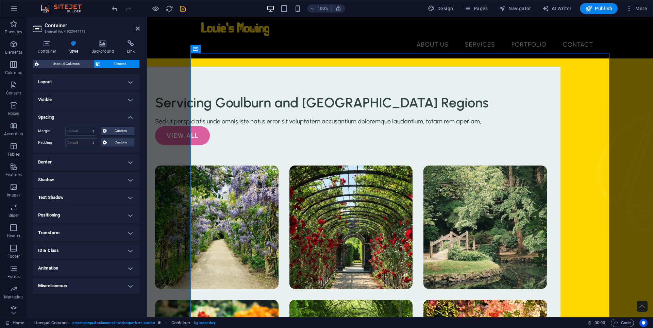
click at [128, 96] on h4 "Visible" at bounding box center [86, 100] width 107 height 16
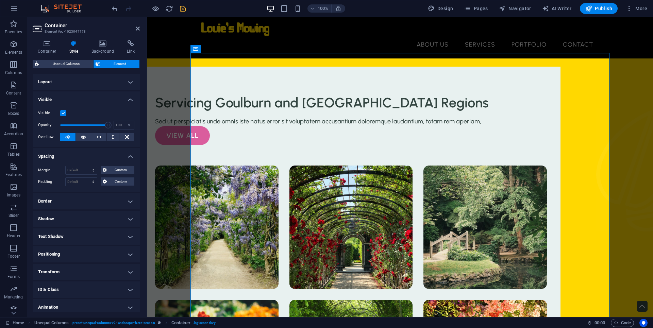
click at [128, 96] on h4 "Visible" at bounding box center [86, 98] width 107 height 12
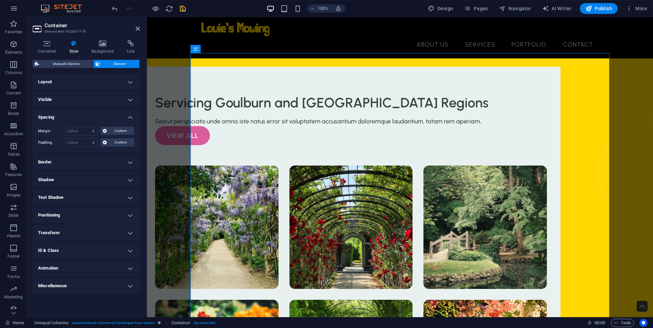
click at [129, 120] on h4 "Spacing" at bounding box center [86, 115] width 107 height 12
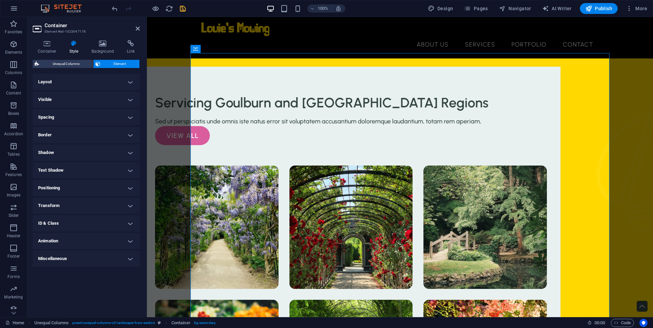
click at [129, 120] on h4 "Spacing" at bounding box center [86, 117] width 107 height 16
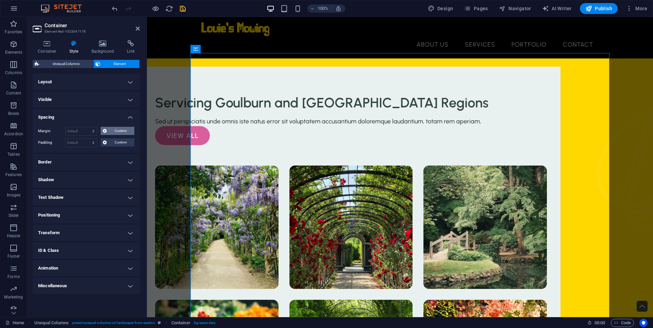
click at [122, 133] on span "Custom" at bounding box center [120, 131] width 23 height 8
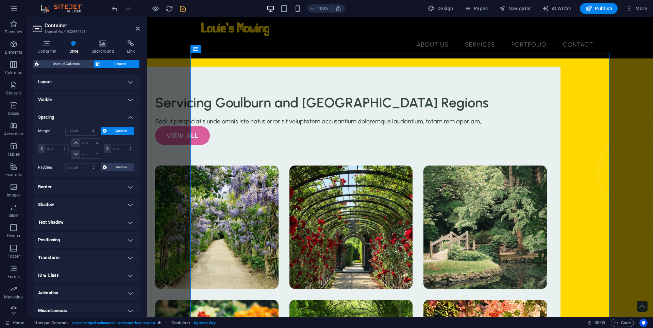
click at [122, 133] on span "Custom" at bounding box center [120, 131] width 23 height 8
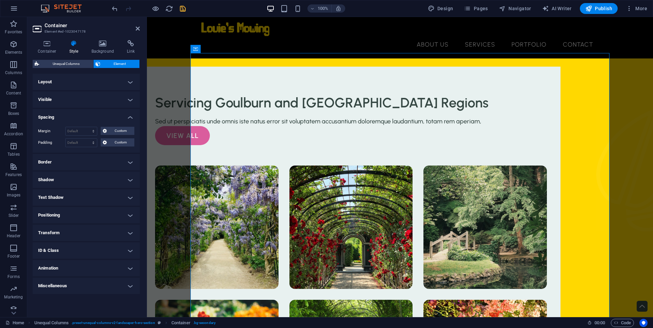
click at [116, 147] on div "Margin Default auto px % rem vw vh Custom Custom auto px % rem vw vh auto px % …" at bounding box center [86, 136] width 107 height 31
click at [120, 141] on span "Custom" at bounding box center [120, 142] width 23 height 8
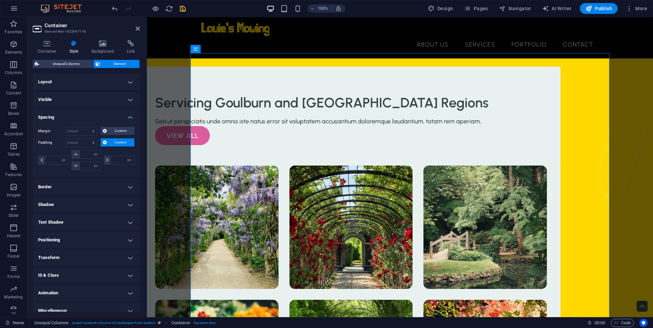
click at [120, 141] on span "Custom" at bounding box center [120, 142] width 23 height 8
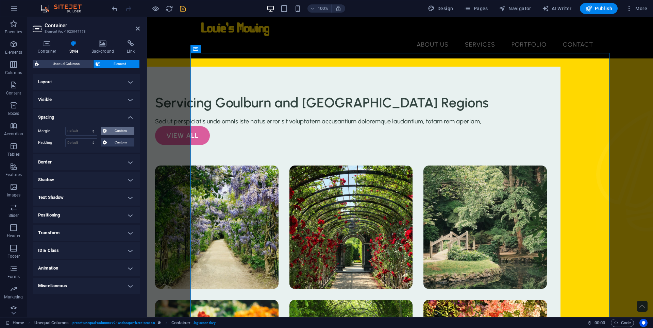
click at [124, 131] on span "Custom" at bounding box center [120, 131] width 23 height 8
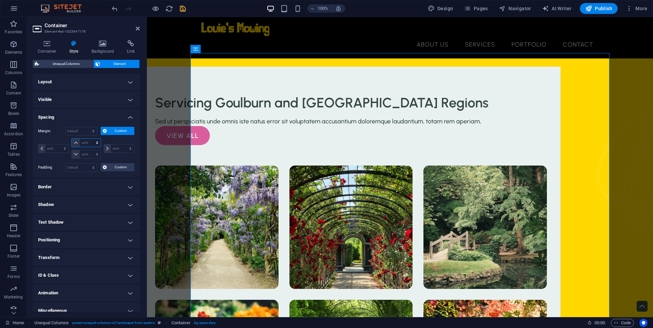
click at [72, 139] on select "auto px % rem vw vh" at bounding box center [86, 143] width 29 height 8
select select "px"
click option "px" at bounding box center [0, 0] width 0 height 0
type input "0"
select select "px"
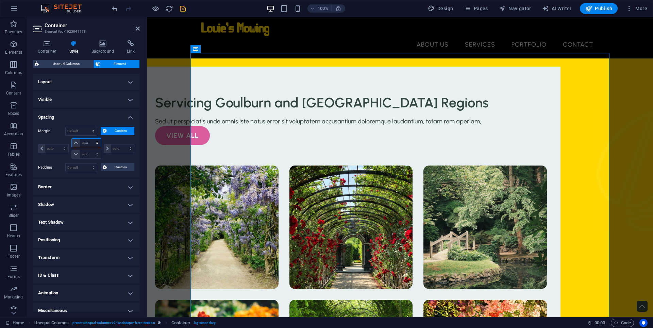
type input "0"
select select "px"
type input "0"
select select "px"
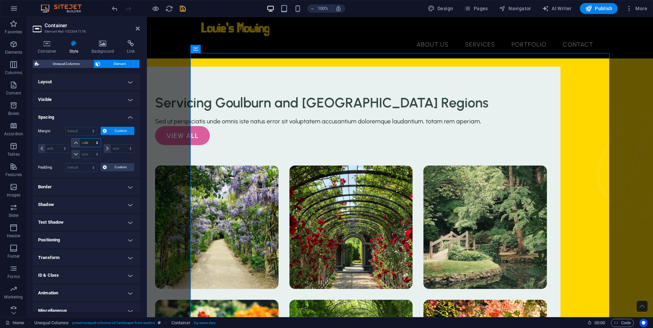
type input "0"
select select "px"
click at [73, 144] on span at bounding box center [76, 143] width 8 height 8
click at [79, 144] on span at bounding box center [76, 143] width 8 height 8
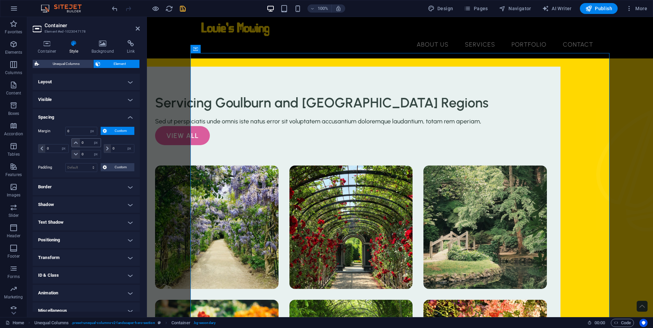
click at [74, 145] on icon at bounding box center [76, 143] width 4 height 4
click at [91, 139] on select "auto px % rem vw vh" at bounding box center [96, 143] width 10 height 8
select select "auto"
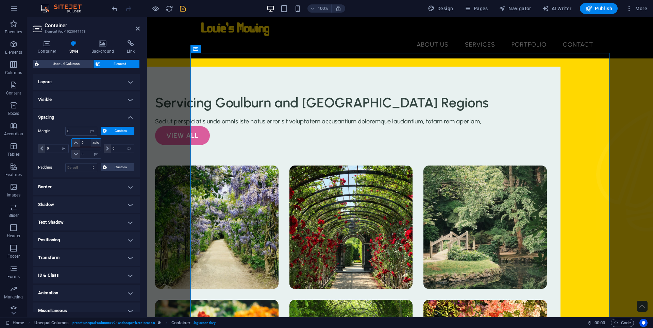
click option "auto" at bounding box center [0, 0] width 0 height 0
select select "DISABLED_OPTION_VALUE"
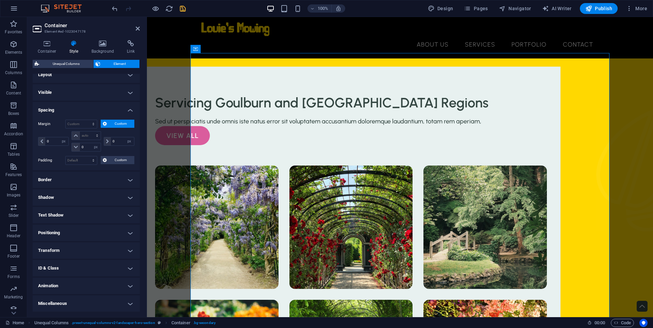
click at [119, 233] on h4 "Positioning" at bounding box center [86, 233] width 107 height 16
click at [119, 233] on h4 "Positioning" at bounding box center [86, 231] width 107 height 12
click at [114, 249] on h4 "Transform" at bounding box center [86, 251] width 107 height 16
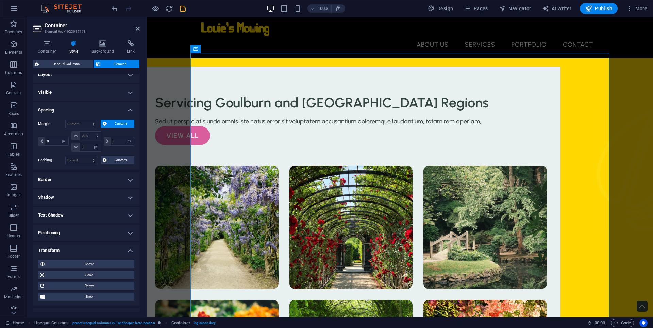
click at [114, 249] on h4 "Transform" at bounding box center [86, 249] width 107 height 12
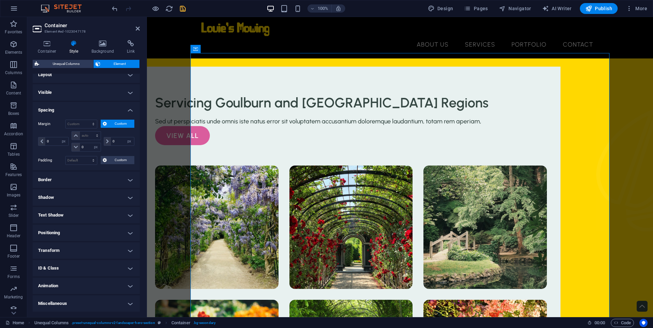
click at [127, 291] on h4 "Animation" at bounding box center [86, 286] width 107 height 16
click at [127, 291] on div "Copy Paste Preview" at bounding box center [86, 295] width 96 height 10
click at [130, 285] on h4 "Animation" at bounding box center [86, 284] width 107 height 12
click at [128, 308] on h4 "Miscellaneous" at bounding box center [86, 304] width 107 height 16
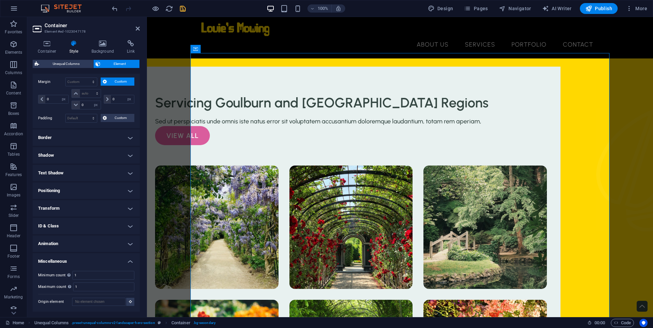
click at [127, 259] on h4 "Miscellaneous" at bounding box center [86, 259] width 107 height 12
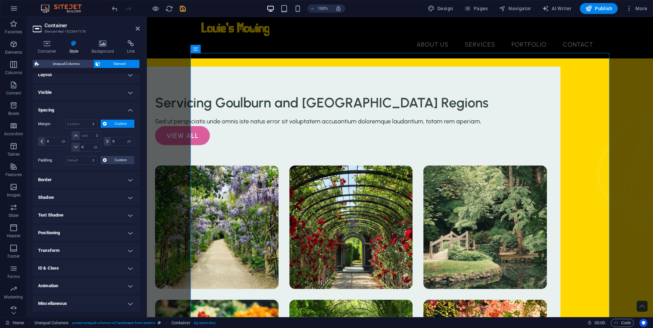
scroll to position [0, 0]
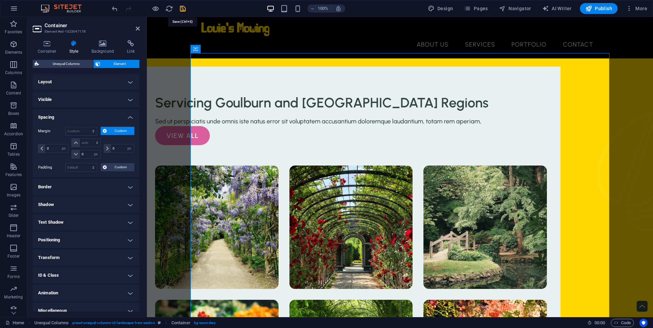
click at [183, 10] on icon "save" at bounding box center [183, 9] width 8 height 8
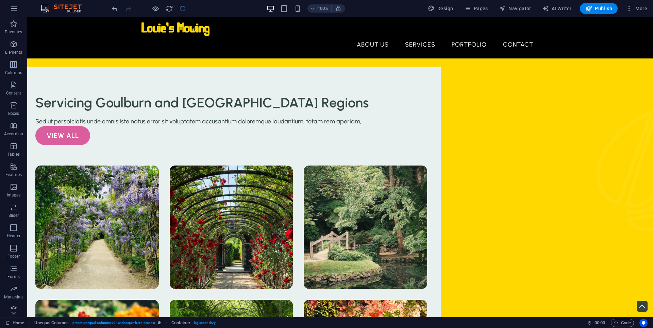
checkbox input "false"
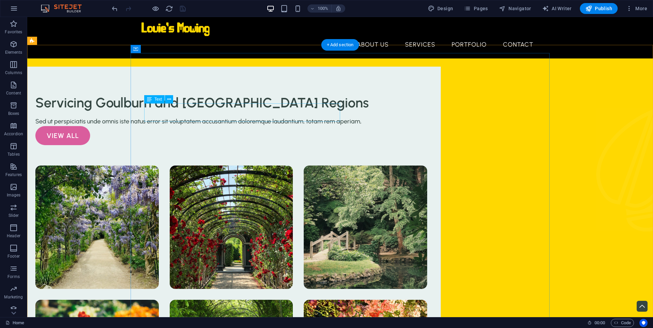
click at [234, 117] on div "Sed ut perspiciatis unde omnis iste natus error sit voluptatem accusantium dolo…" at bounding box center [231, 121] width 392 height 9
click at [115, 117] on p "Sed ut perspiciatis unde omnis iste natus error sit voluptatem accusantium dolo…" at bounding box center [231, 121] width 392 height 9
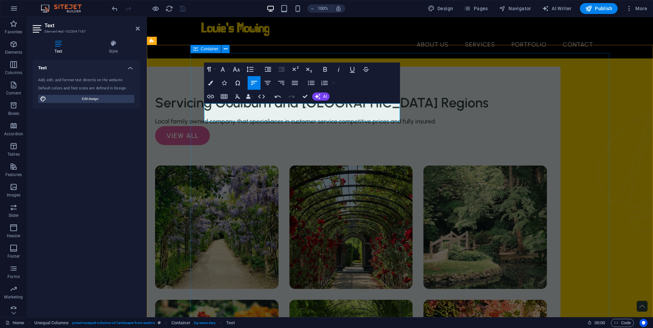
click at [246, 120] on p "Local family owned company that specialiaces in customer service competitive pr…" at bounding box center [351, 121] width 392 height 9
click at [249, 117] on p "Local family owned company that specialiaces in customer service competitive pr…" at bounding box center [351, 121] width 392 height 9
click at [331, 95] on div "Paragraph Format Normal Heading 1 Heading 2 Heading 3 Heading 4 Heading 5 Headi…" at bounding box center [302, 83] width 196 height 41
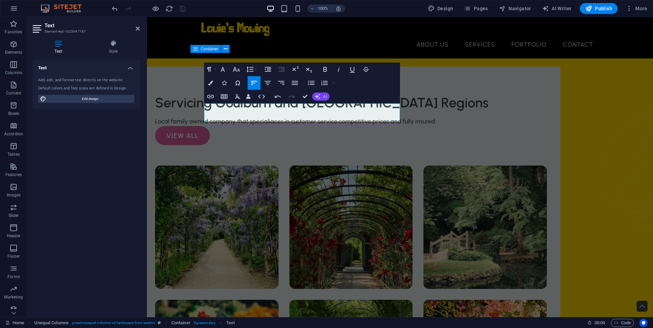
click at [319, 95] on icon "button" at bounding box center [317, 96] width 5 height 5
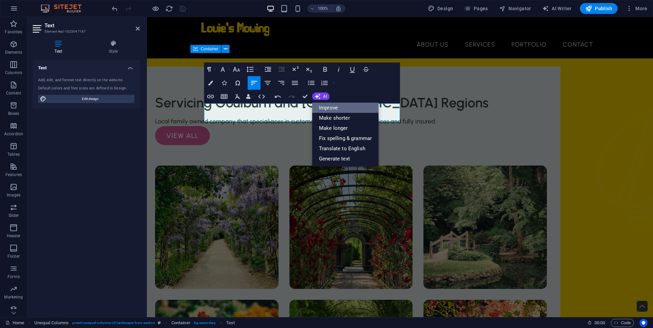
click at [324, 110] on link "Improve" at bounding box center [345, 108] width 66 height 10
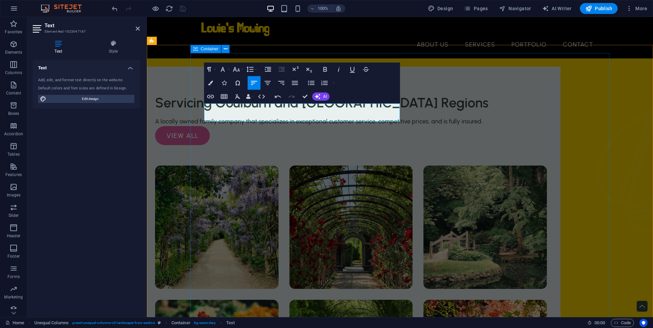
click at [430, 119] on div "Servicing Goulburn and [GEOGRAPHIC_DATA] Regions A locally owned family company…" at bounding box center [351, 259] width 419 height 384
select select "px"
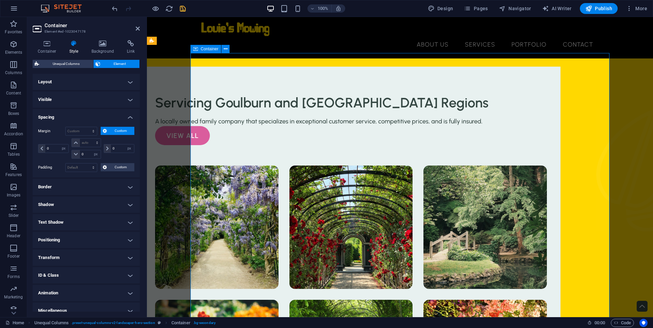
click at [430, 119] on div "Servicing Goulburn and [GEOGRAPHIC_DATA] Regions A locally owned family company…" at bounding box center [351, 259] width 419 height 384
click at [184, 9] on icon "save" at bounding box center [183, 9] width 8 height 8
checkbox input "false"
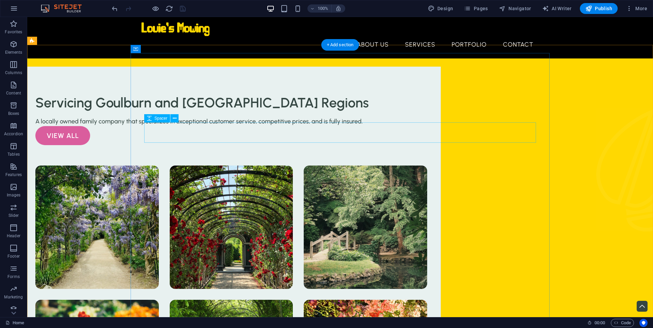
click at [592, 85] on div "Servicing Goulburn and [GEOGRAPHIC_DATA] Regions A locally owned family company…" at bounding box center [340, 293] width 626 height 469
click at [243, 120] on div "A locally owned family company that specializes in exceptional customer service…" at bounding box center [231, 121] width 392 height 9
click at [129, 118] on div "A locally owned family company that specializes in exceptional customer service…" at bounding box center [231, 121] width 392 height 9
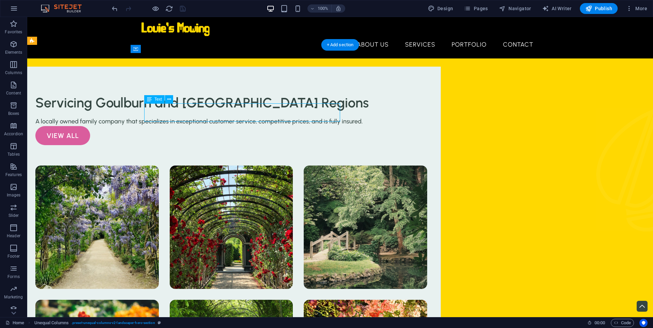
click at [129, 118] on div "A locally owned family company that specializes in exceptional customer service…" at bounding box center [231, 121] width 392 height 9
click at [125, 118] on div "A locally owned family company that specializes in exceptional customer service…" at bounding box center [231, 121] width 392 height 9
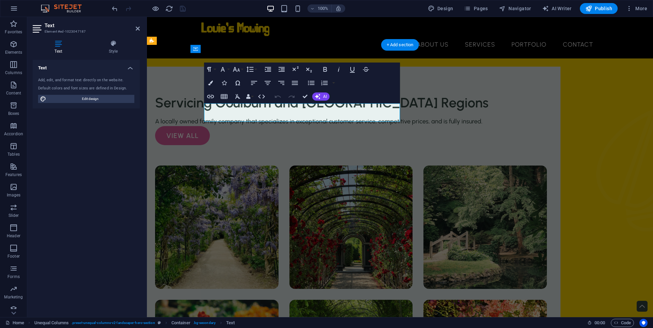
click at [176, 122] on div "Servicing Goulburn and [GEOGRAPHIC_DATA] Regions A locally owned family company…" at bounding box center [400, 293] width 506 height 469
click at [200, 90] on div "Servicing Goulburn and [GEOGRAPHIC_DATA] Regions A locally owned family company…" at bounding box center [351, 259] width 419 height 384
click at [291, 117] on div "A locally owned family company that specializes in exceptional customer service…" at bounding box center [351, 121] width 392 height 9
click at [318, 67] on div "Servicing Goulburn and [GEOGRAPHIC_DATA] Regions A locally owned family company…" at bounding box center [351, 259] width 419 height 384
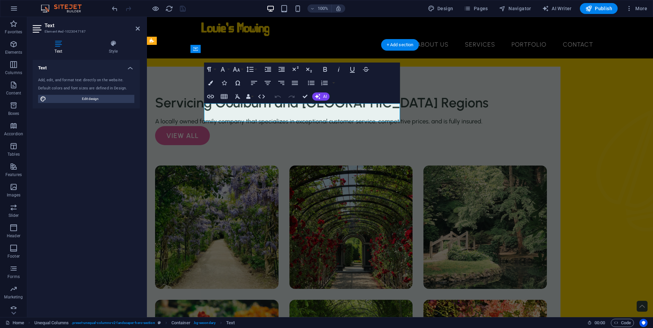
click at [318, 67] on div "Servicing Goulburn and [GEOGRAPHIC_DATA] Regions A locally owned family company…" at bounding box center [351, 259] width 419 height 384
click at [177, 116] on div "Servicing Goulburn and [GEOGRAPHIC_DATA] Regions A locally owned family company…" at bounding box center [400, 293] width 506 height 469
click at [176, 117] on div "Servicing Goulburn and [GEOGRAPHIC_DATA] Regions A locally owned family company…" at bounding box center [400, 293] width 506 height 469
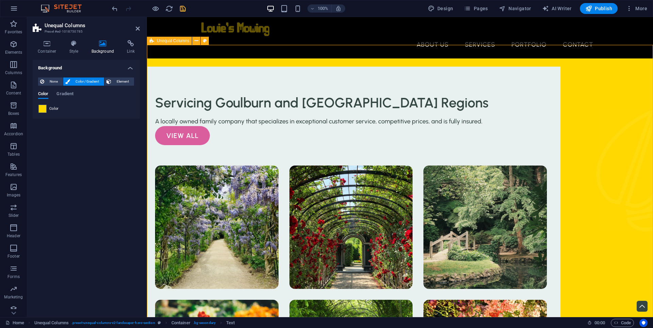
click at [231, 145] on div at bounding box center [351, 155] width 392 height 20
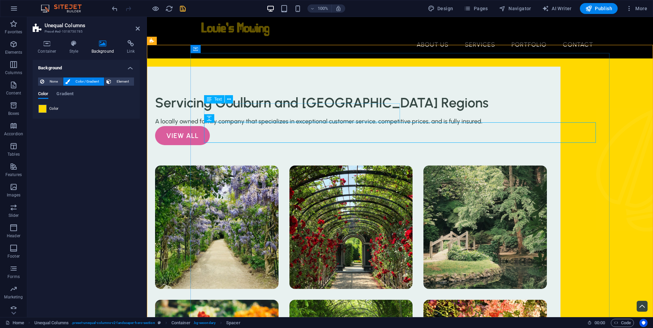
click at [254, 120] on div "A locally owned family company that specializes in exceptional customer service…" at bounding box center [351, 121] width 392 height 9
click at [278, 117] on div "A locally owned family company that specializes in exceptional customer service…" at bounding box center [351, 121] width 392 height 9
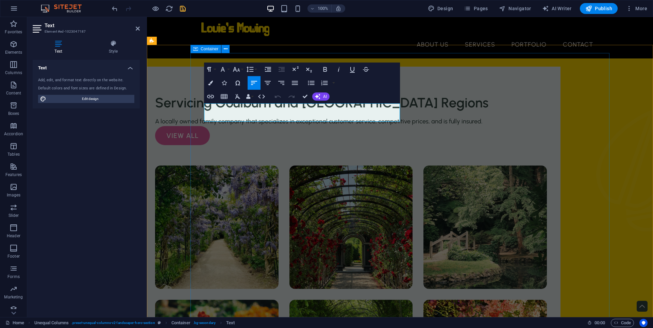
click at [306, 120] on div "A locally owned family company that specializes in exceptional customer service…" at bounding box center [351, 121] width 392 height 9
click at [417, 113] on div "Servicing Goulburn and [GEOGRAPHIC_DATA] Regions A locally owned family company…" at bounding box center [351, 259] width 419 height 384
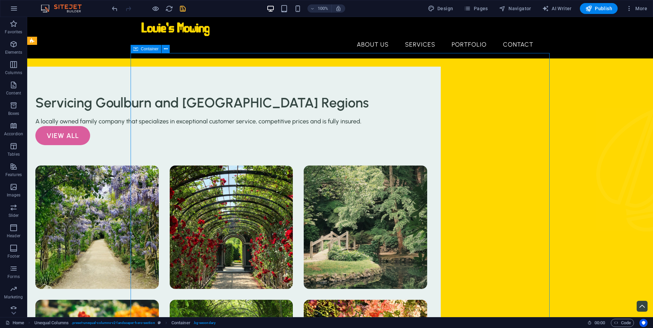
click at [417, 113] on div "Servicing Goulburn and [GEOGRAPHIC_DATA] Regions A locally owned family company…" at bounding box center [231, 259] width 419 height 384
click at [590, 6] on icon "button" at bounding box center [589, 8] width 7 height 7
checkbox input "false"
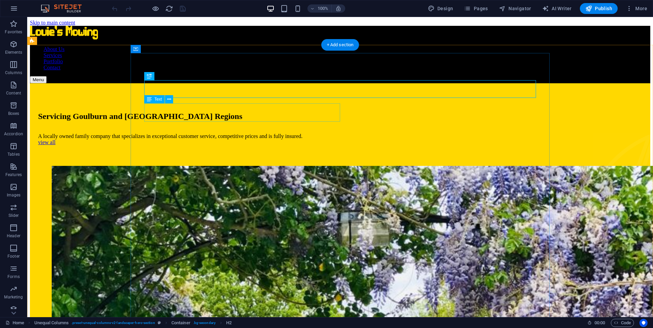
click at [248, 133] on div "A locally owned family company that specializes in exceptional customer service…" at bounding box center [340, 136] width 604 height 6
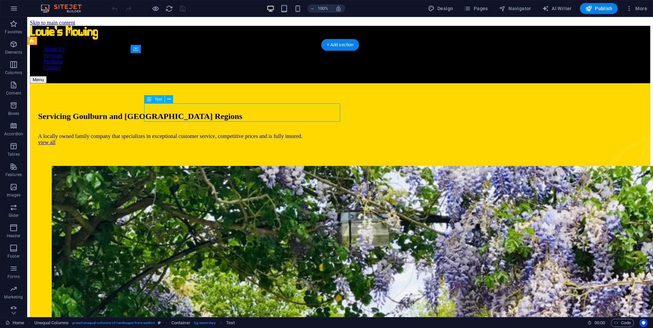
click at [248, 133] on div "A locally owned family company that specializes in exceptional customer service…" at bounding box center [340, 136] width 604 height 6
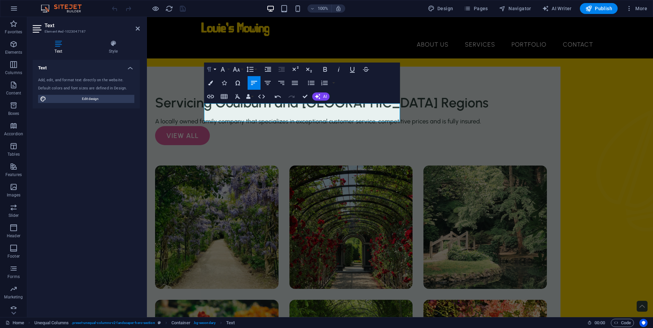
click at [208, 70] on icon "button" at bounding box center [209, 69] width 8 height 8
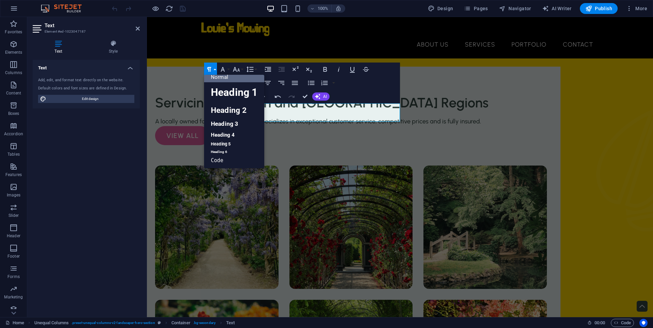
scroll to position [5, 0]
click at [247, 124] on link "Heading 3" at bounding box center [234, 124] width 60 height 12
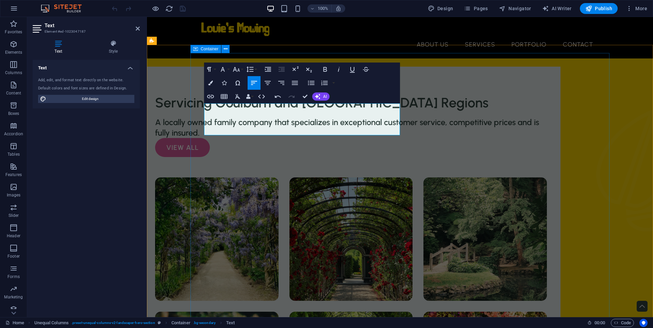
click at [438, 119] on div "Servicing Goulburn and Canberra Regions A locally owned family company that spe…" at bounding box center [351, 265] width 419 height 396
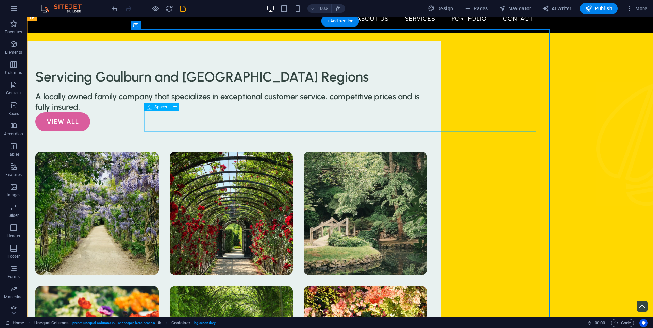
scroll to position [0, 0]
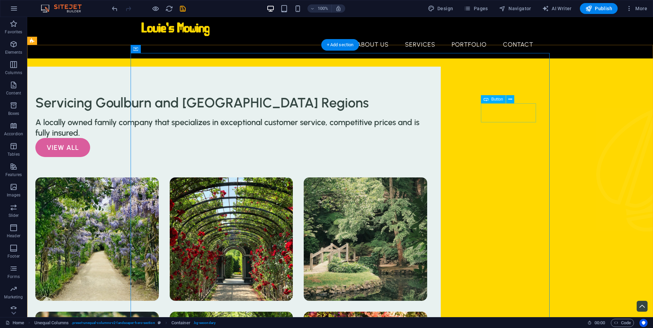
click at [427, 138] on div "view all" at bounding box center [231, 147] width 392 height 19
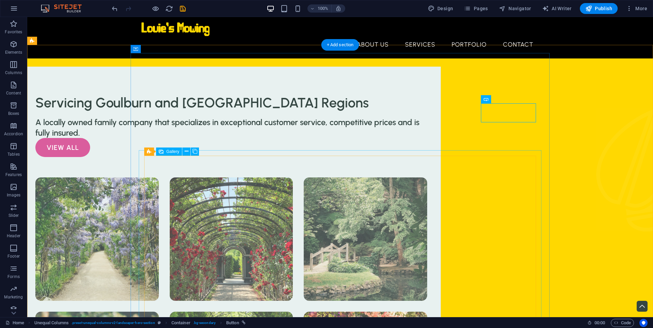
click at [159, 189] on li at bounding box center [96, 239] width 123 height 123
select select "4"
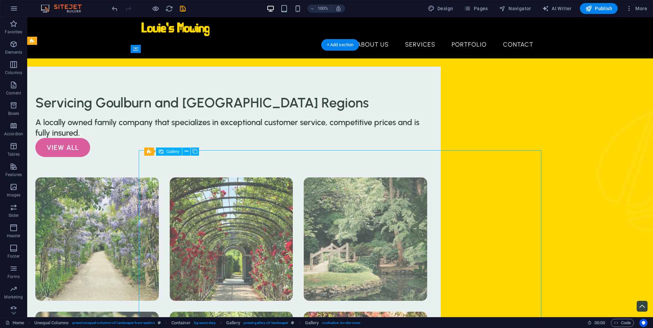
select select "px"
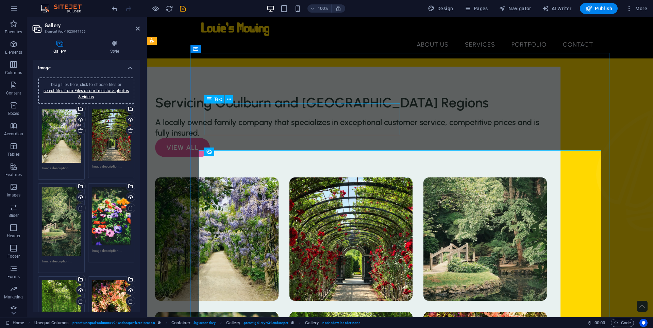
click at [335, 117] on div "A locally owned family company that specializes in exceptional customer service…" at bounding box center [351, 127] width 392 height 21
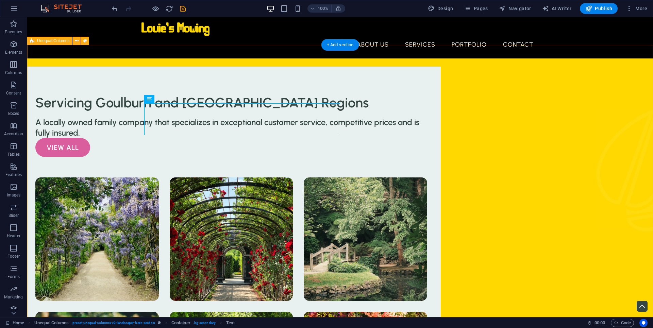
click at [90, 186] on div "Servicing Goulburn and Canberra Regions A locally owned family company that spe…" at bounding box center [340, 300] width 626 height 482
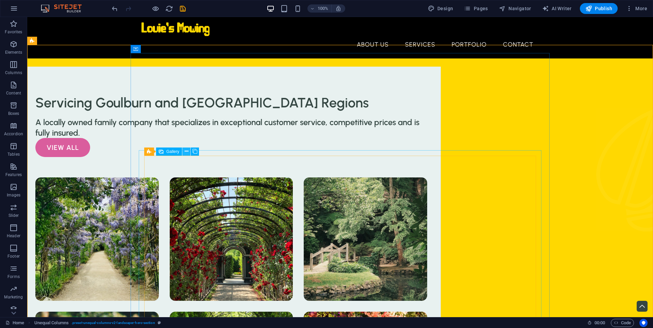
click at [186, 149] on icon at bounding box center [187, 151] width 4 height 7
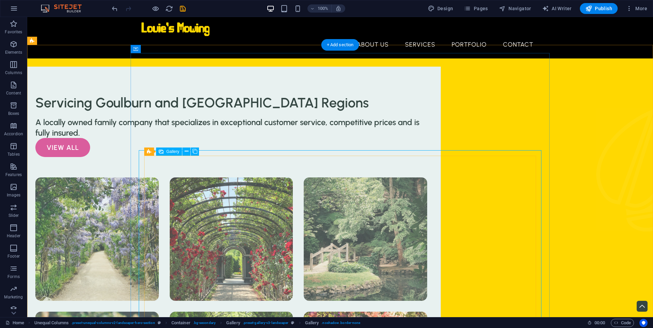
click at [159, 195] on li at bounding box center [96, 239] width 123 height 123
select select "4"
select select "px"
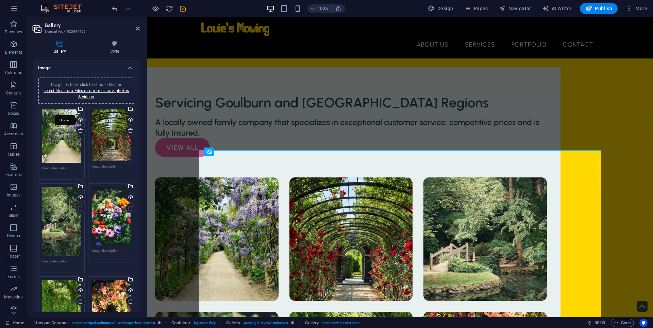
click at [82, 122] on div "Upload" at bounding box center [80, 120] width 10 height 10
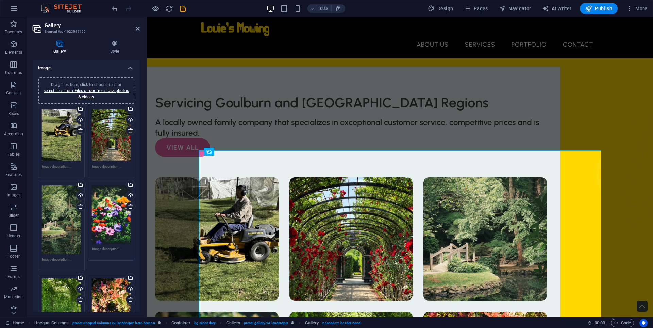
click at [111, 139] on div "Drag files here, click to choose files or select files from Files or our free s…" at bounding box center [111, 136] width 39 height 52
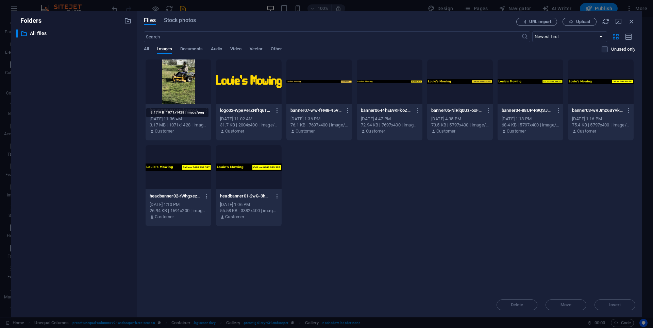
click at [197, 128] on div "3.17 MB | 1071x1428 | image/png" at bounding box center [178, 125] width 57 height 6
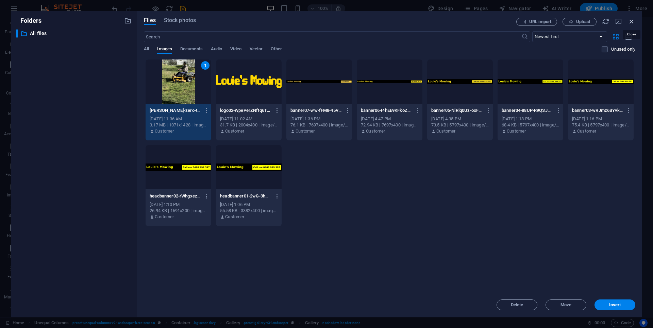
click at [633, 21] on icon "button" at bounding box center [631, 21] width 7 height 7
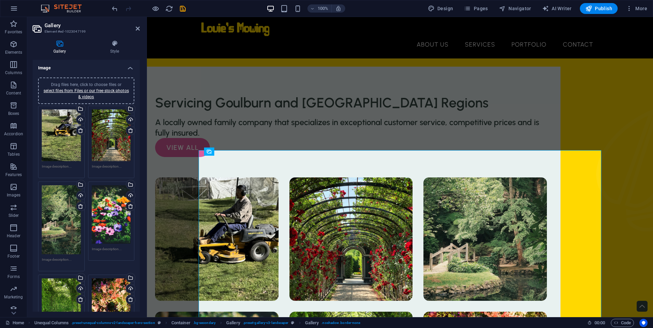
click at [105, 146] on div "Drag files here, click to choose files or select files from Files or our free s…" at bounding box center [111, 136] width 39 height 52
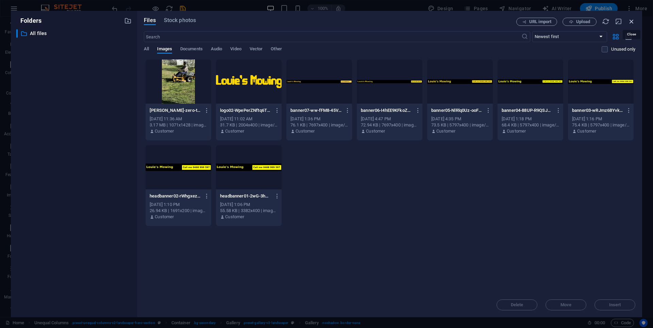
click at [633, 24] on icon "button" at bounding box center [631, 21] width 7 height 7
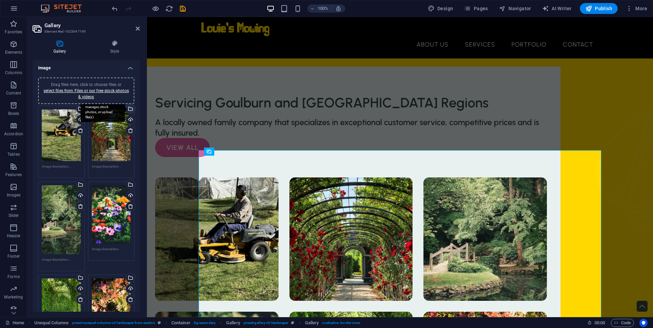
click at [125, 110] on div "Select files from the file manager, stock photos, or upload file(s)" at bounding box center [103, 110] width 44 height 26
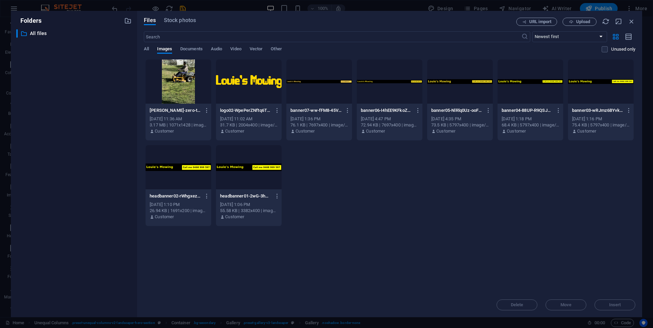
click at [182, 98] on div at bounding box center [179, 82] width 66 height 44
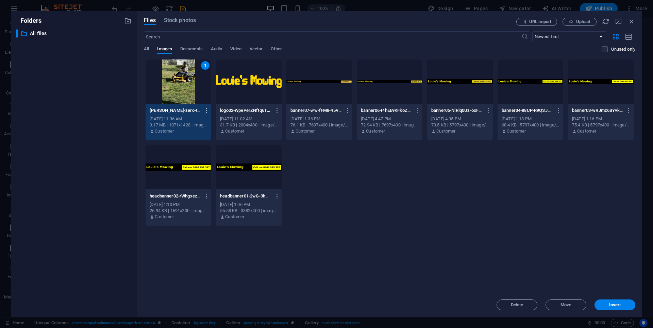
click at [207, 115] on button "button" at bounding box center [205, 110] width 9 height 11
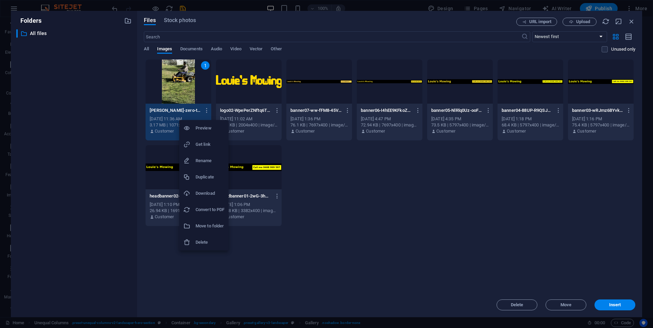
click at [321, 182] on div at bounding box center [326, 164] width 653 height 328
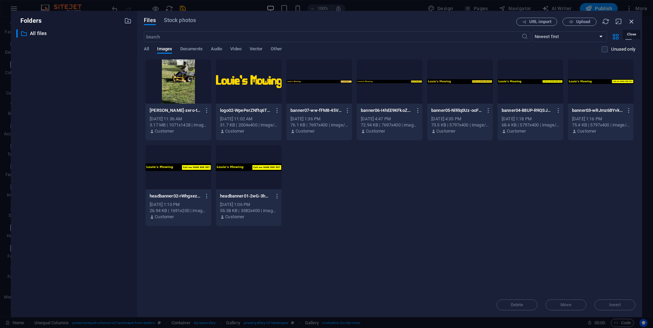
click at [631, 20] on icon "button" at bounding box center [631, 21] width 7 height 7
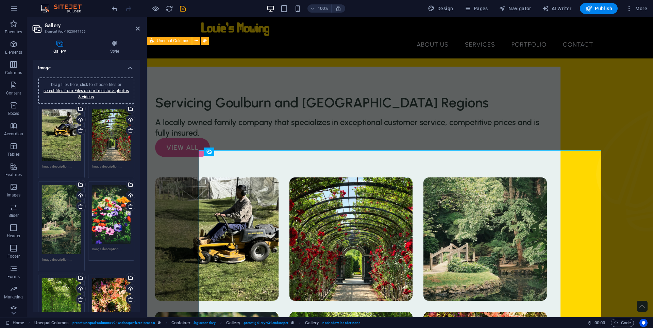
click at [179, 99] on div "Servicing Goulburn and Canberra Regions A locally owned family company that spe…" at bounding box center [400, 300] width 506 height 482
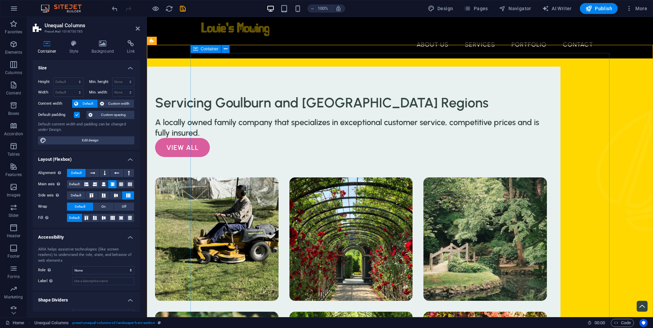
scroll to position [33, 0]
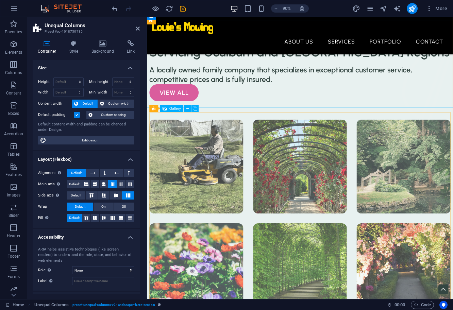
click at [234, 160] on li at bounding box center [202, 183] width 104 height 104
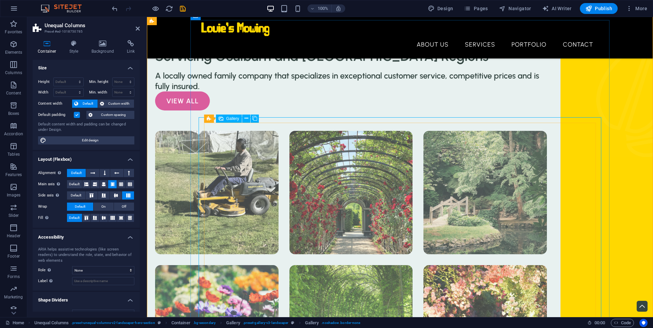
click at [267, 153] on li at bounding box center [216, 192] width 123 height 123
select select "4"
select select "px"
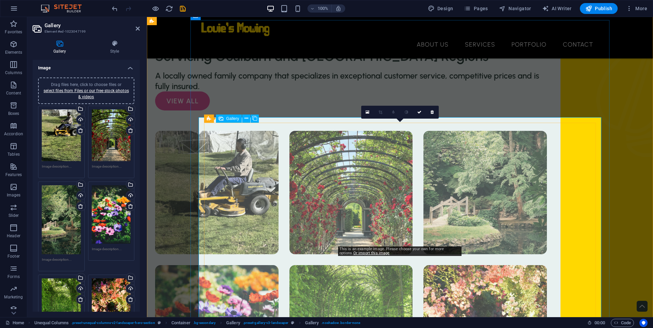
click at [365, 167] on li at bounding box center [351, 192] width 123 height 123
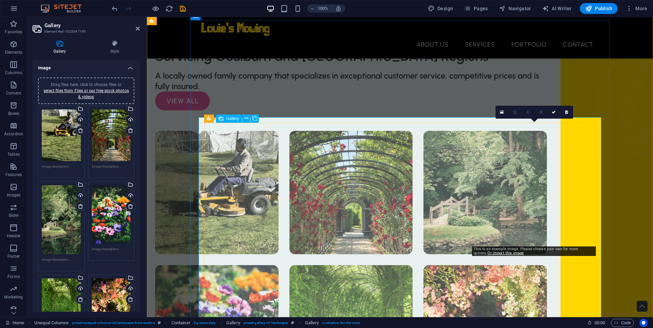
click at [509, 181] on li at bounding box center [485, 192] width 123 height 123
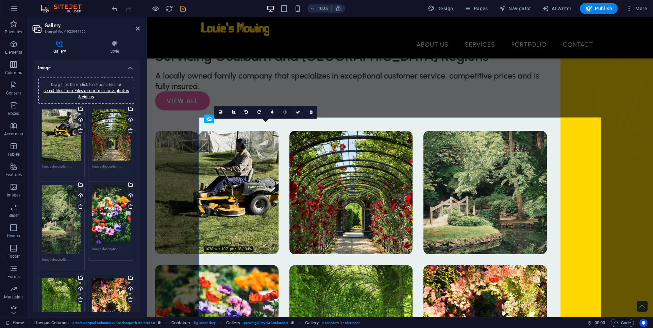
click at [283, 112] on icon at bounding box center [284, 112] width 3 height 4
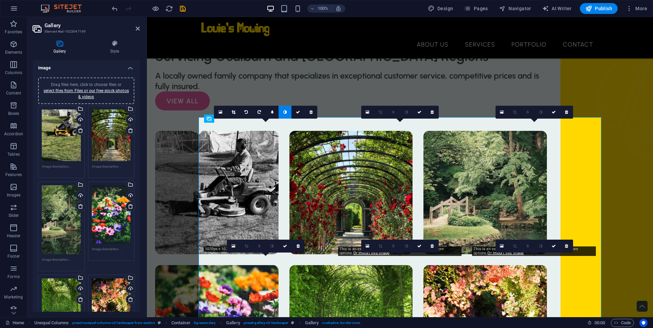
click at [283, 112] on icon at bounding box center [284, 112] width 3 height 4
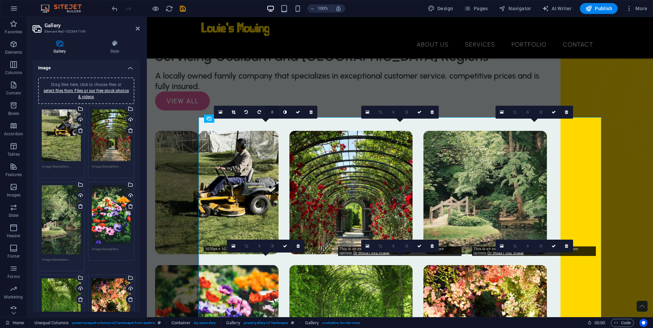
click at [271, 117] on link at bounding box center [272, 112] width 13 height 13
click at [271, 117] on link at bounding box center [267, 112] width 13 height 13
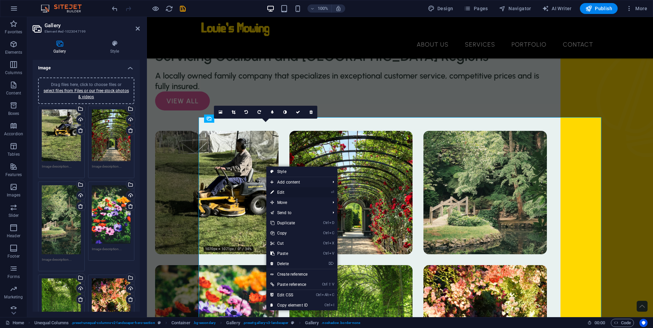
click at [306, 196] on link "⏎ Edit" at bounding box center [289, 192] width 46 height 10
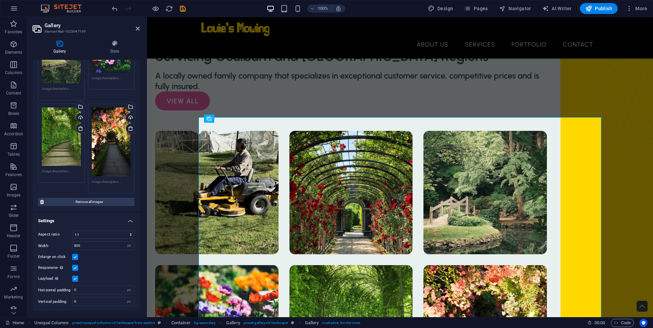
scroll to position [0, 0]
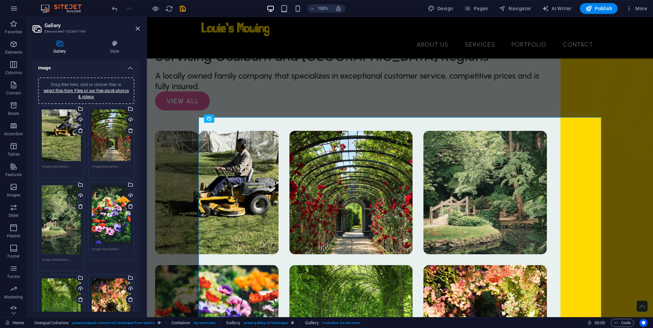
click at [112, 135] on div "Drag files here, click to choose files or select files from Files or our free s…" at bounding box center [111, 136] width 39 height 52
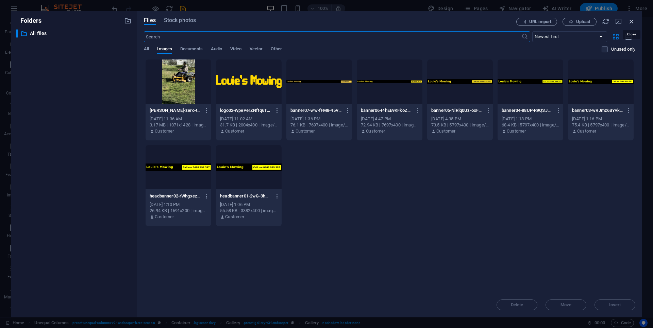
click at [633, 20] on icon "button" at bounding box center [631, 21] width 7 height 7
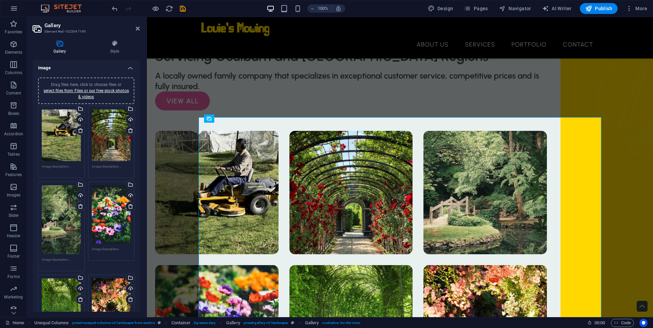
scroll to position [171, 0]
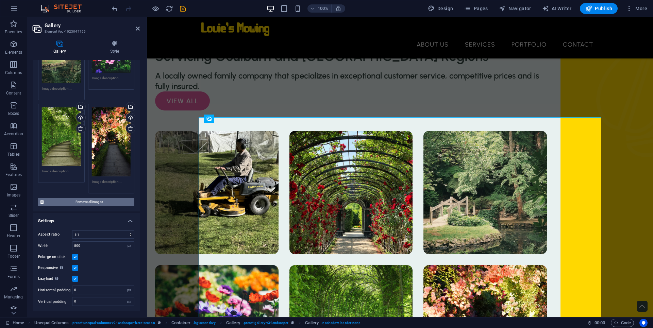
click at [113, 205] on span "Remove all images" at bounding box center [89, 202] width 86 height 8
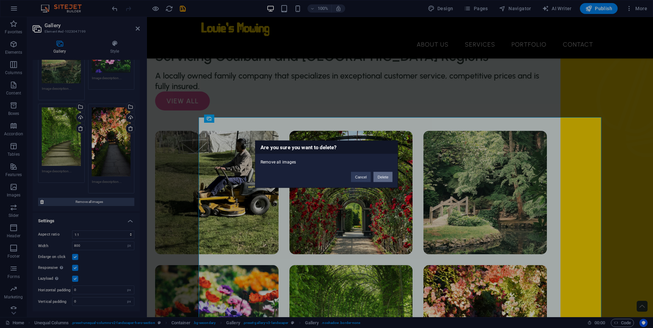
click at [381, 174] on button "Delete" at bounding box center [383, 177] width 19 height 10
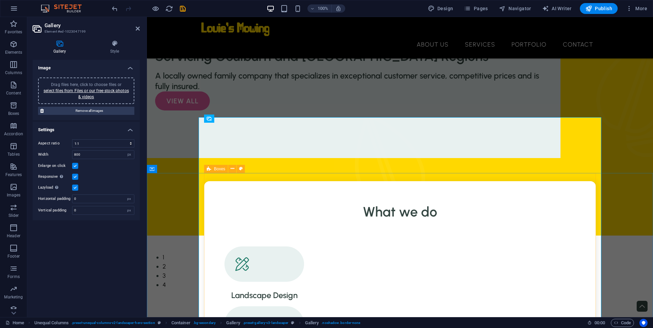
scroll to position [0, 0]
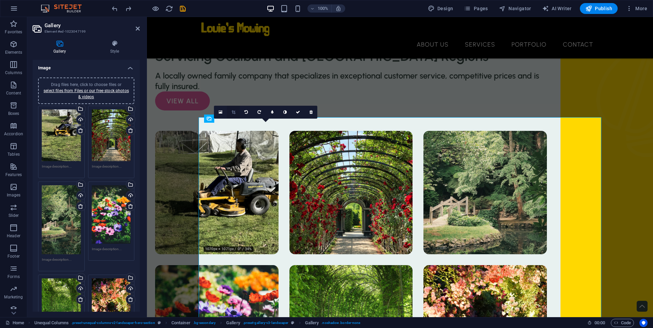
click at [229, 112] on link at bounding box center [233, 112] width 13 height 13
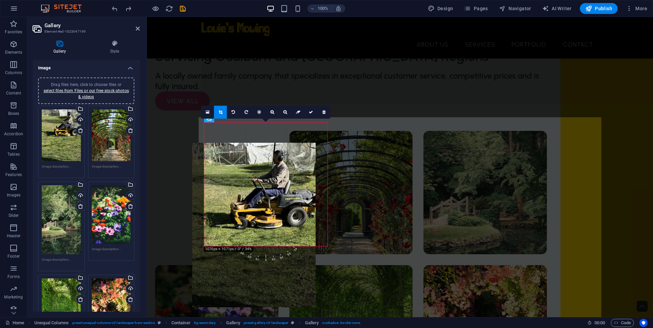
drag, startPoint x: 304, startPoint y: 231, endPoint x: 294, endPoint y: 250, distance: 22.2
click at [293, 246] on div "180 170 160 150 140 130 120 110 100 90 80 70 60 50 40 30 20 10 0 -10 -20 -30 -4…" at bounding box center [265, 184] width 123 height 123
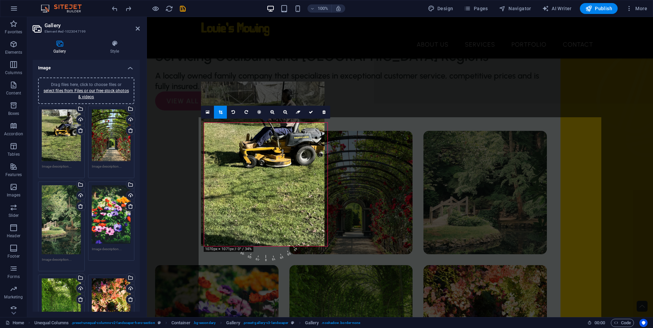
drag, startPoint x: 296, startPoint y: 216, endPoint x: 292, endPoint y: 174, distance: 42.0
click at [292, 174] on div at bounding box center [262, 164] width 123 height 165
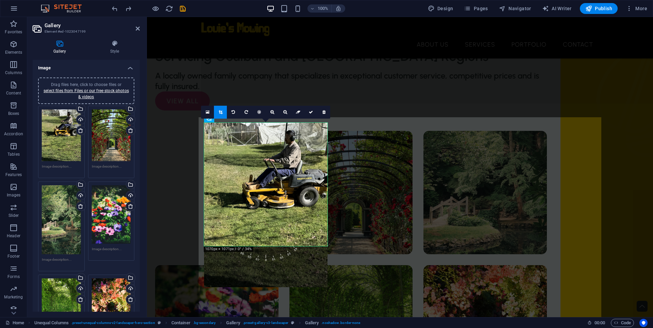
drag, startPoint x: 292, startPoint y: 174, endPoint x: 294, endPoint y: 215, distance: 41.2
click at [294, 215] on div at bounding box center [265, 205] width 123 height 165
click at [80, 119] on div "Upload" at bounding box center [80, 120] width 10 height 10
